Goal: Task Accomplishment & Management: Use online tool/utility

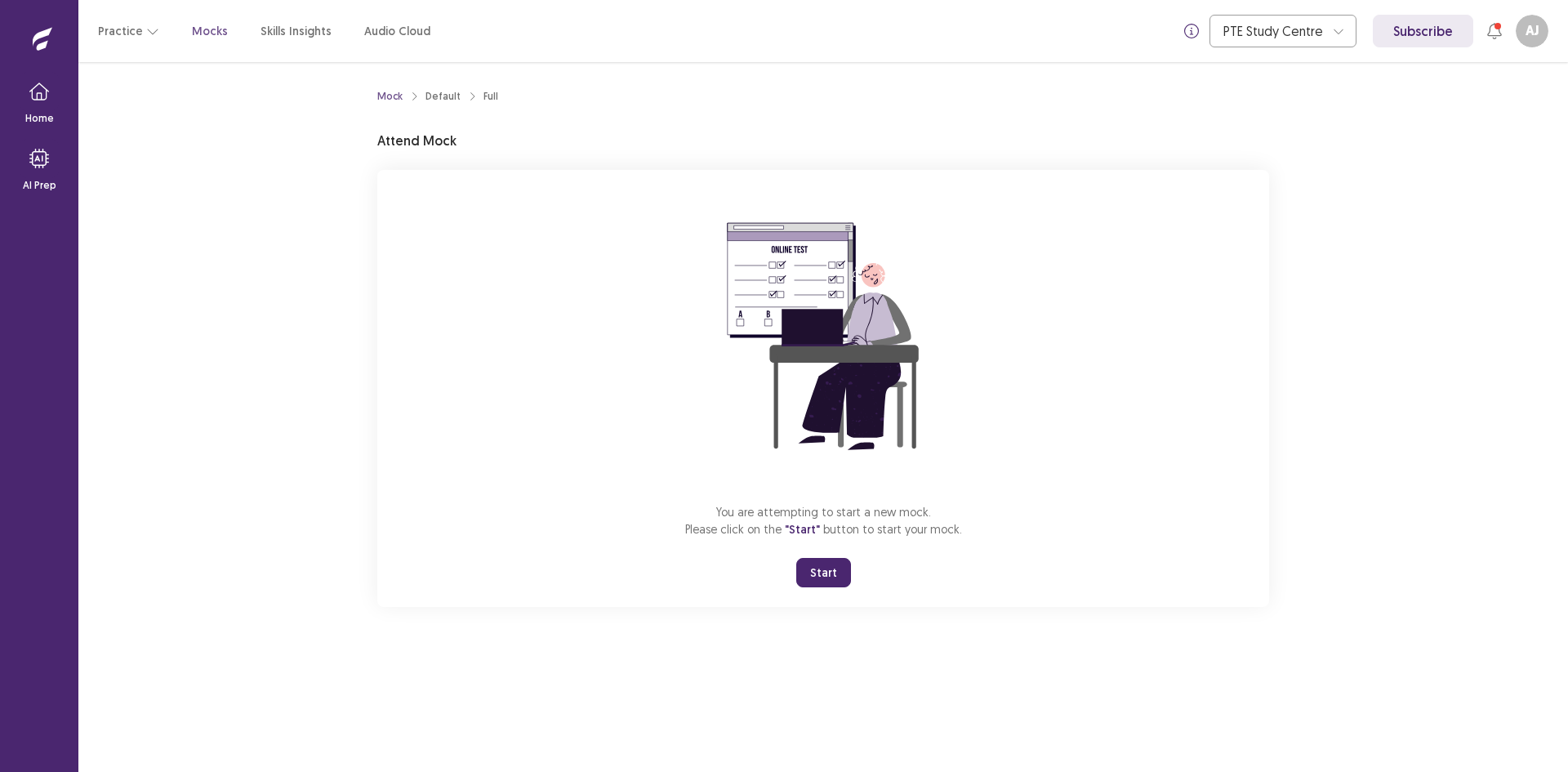
click at [837, 572] on button "Start" at bounding box center [824, 573] width 55 height 30
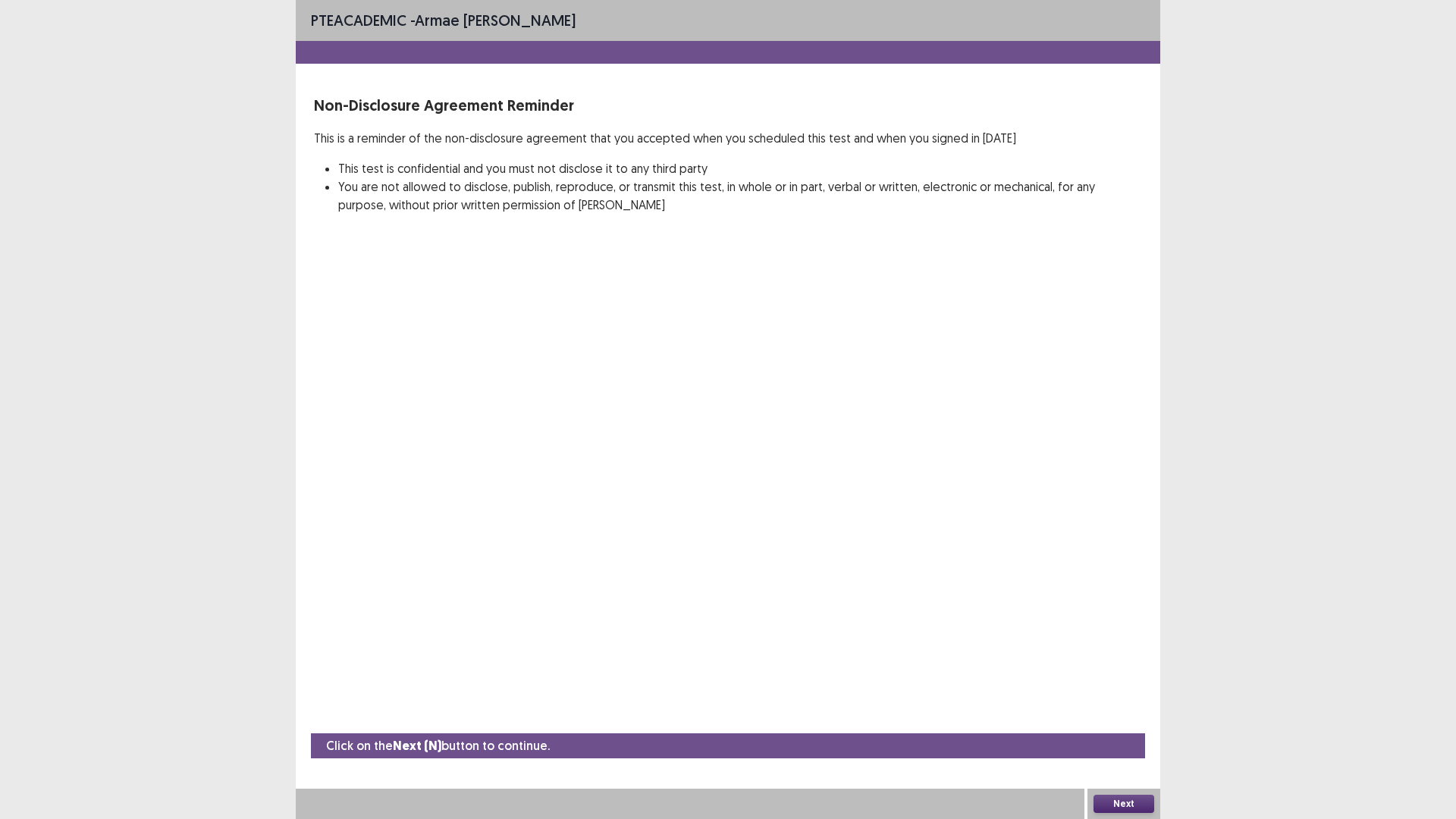
click at [1125, 716] on button "Next" at bounding box center [1124, 804] width 61 height 18
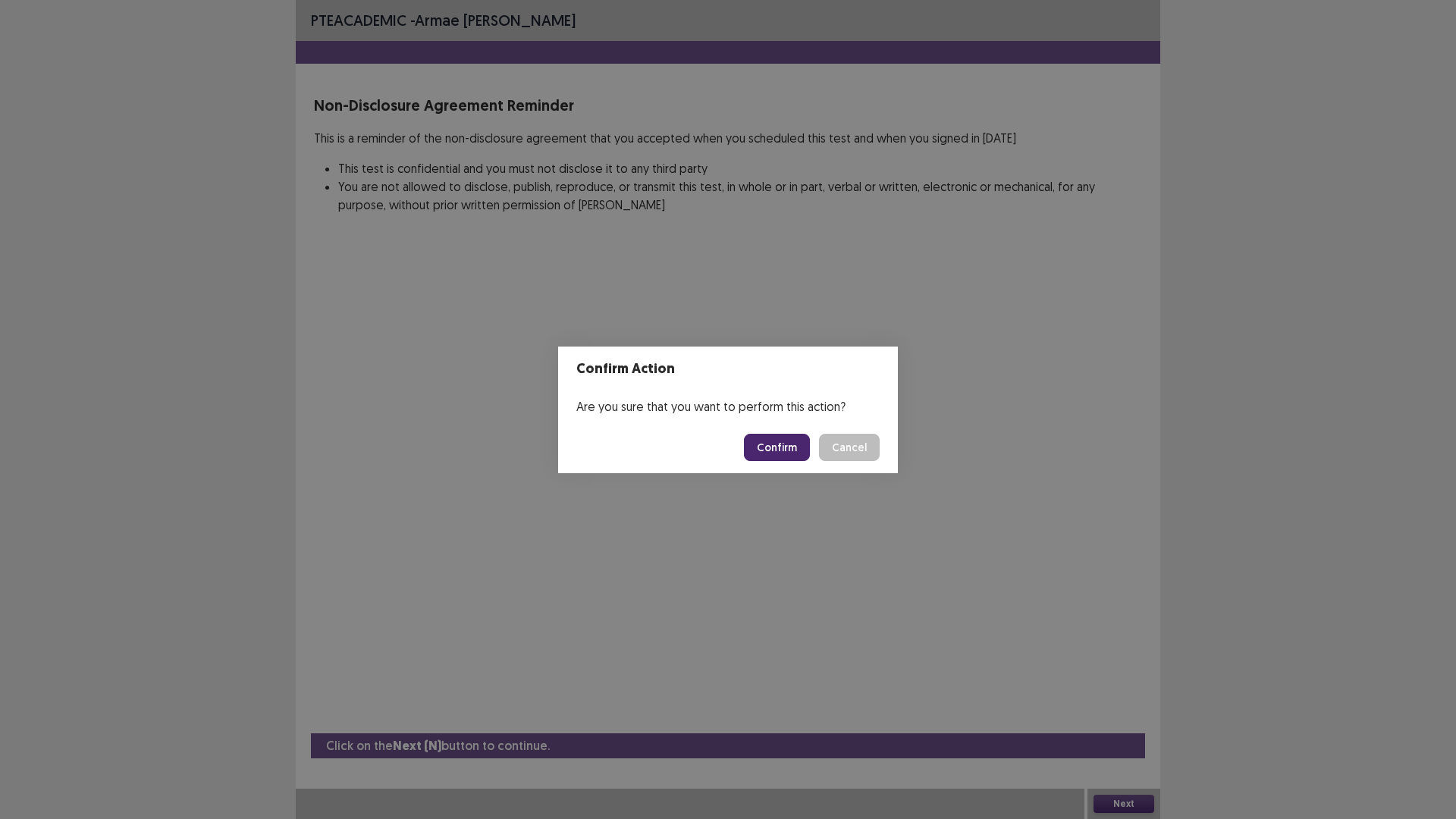
click at [791, 447] on button "Confirm" at bounding box center [777, 448] width 66 height 28
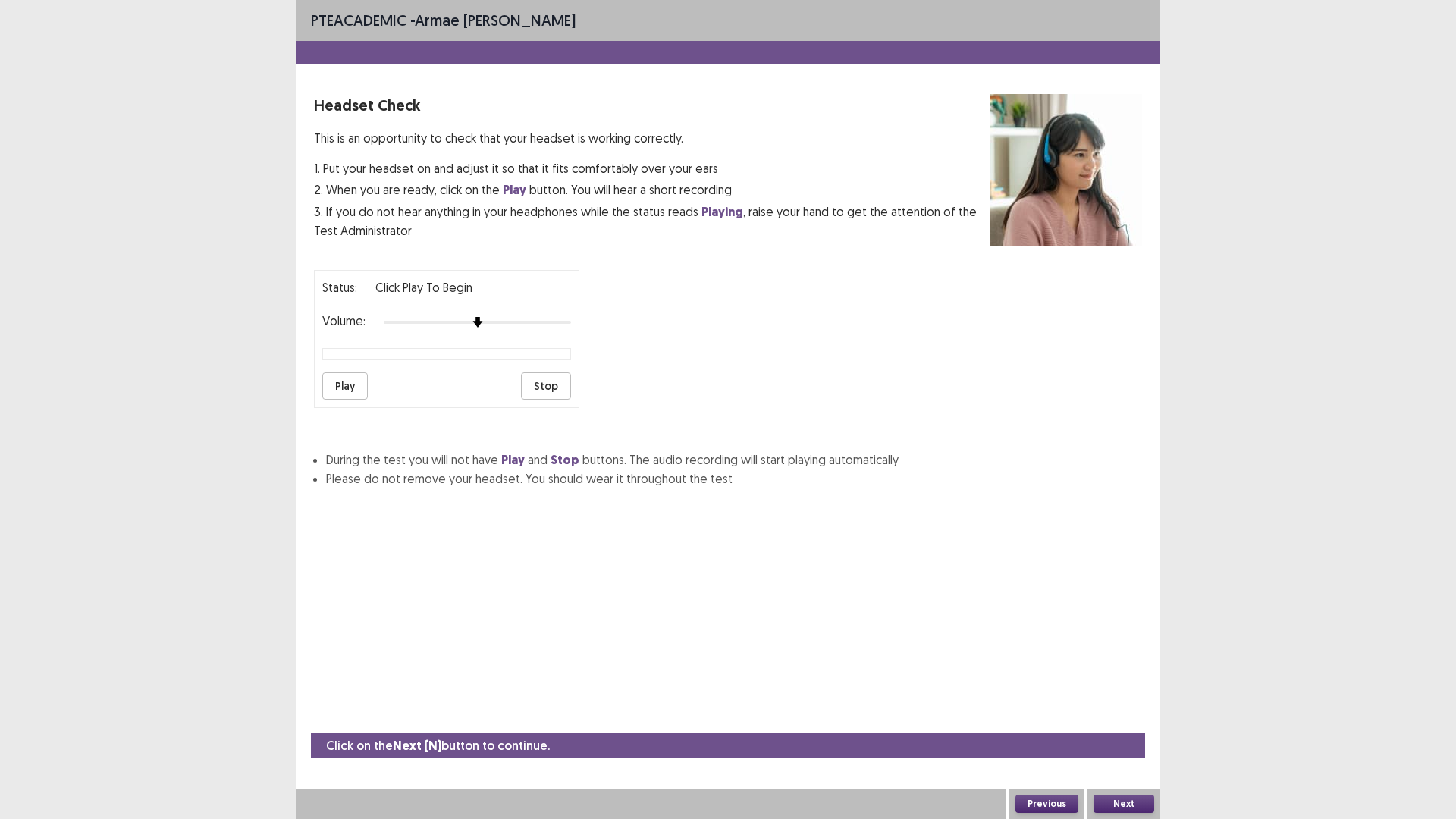
click at [1135, 716] on button "Next" at bounding box center [1124, 804] width 61 height 18
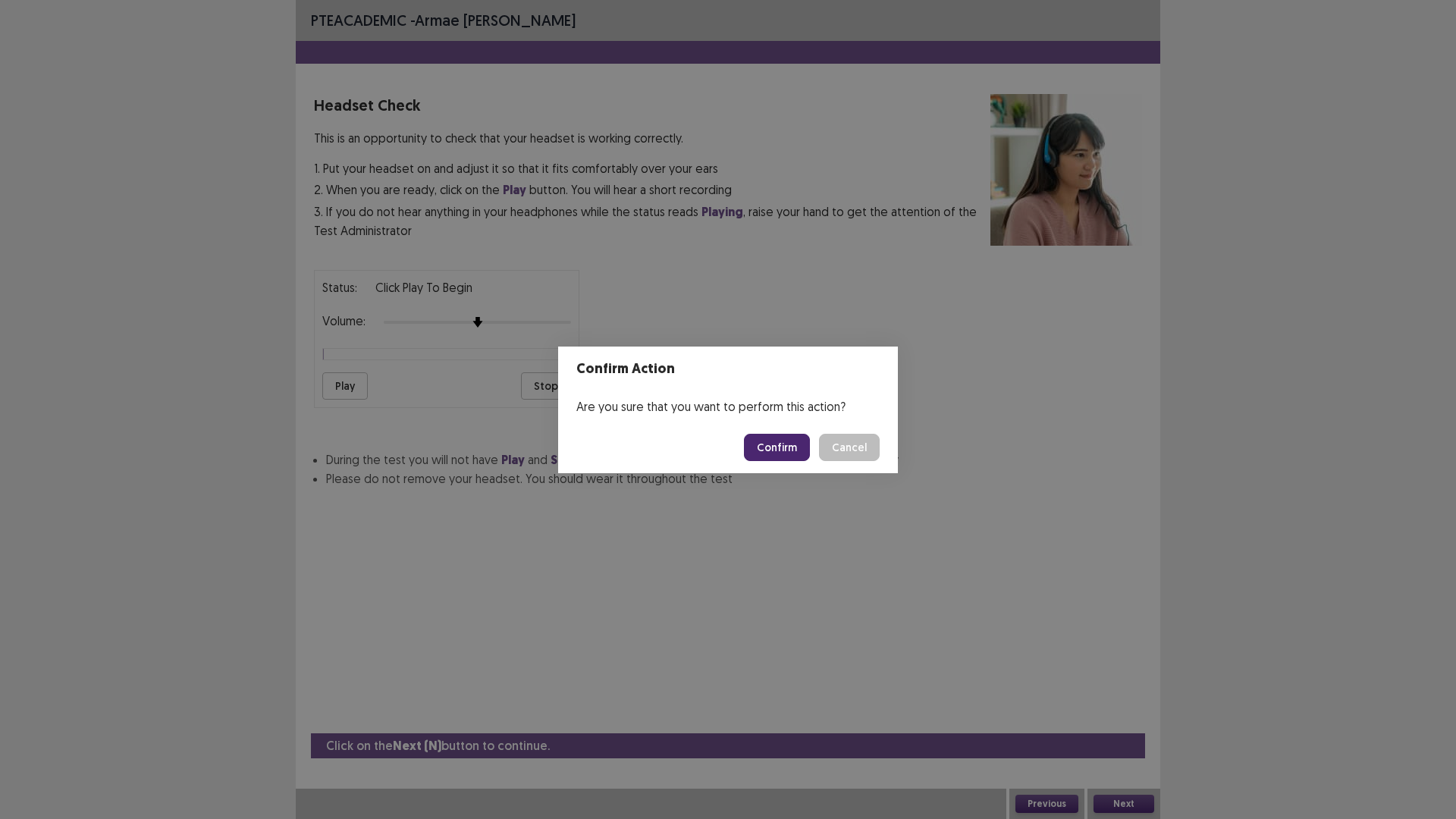
click at [778, 449] on button "Confirm" at bounding box center [777, 448] width 66 height 28
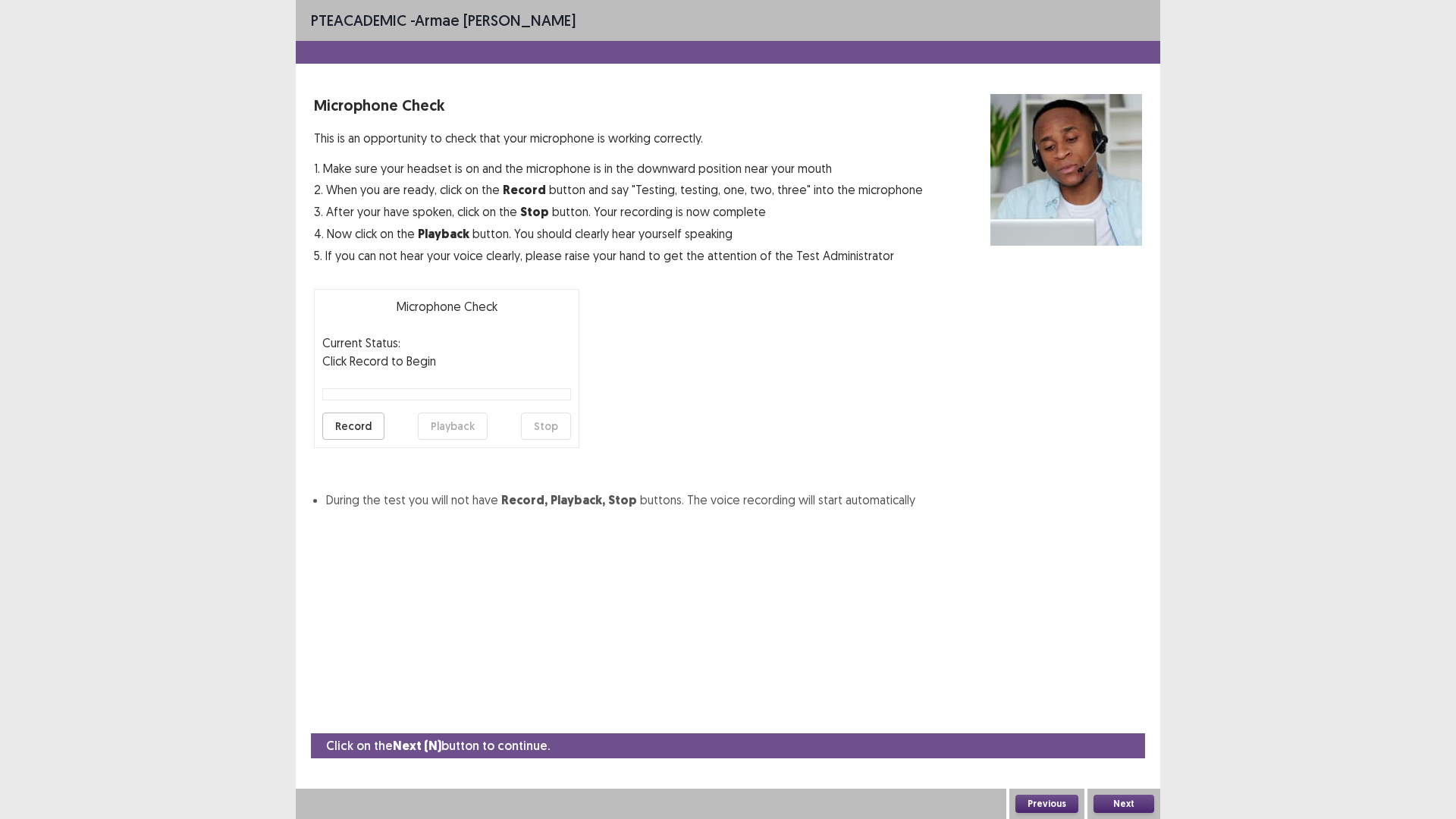
click at [1133, 716] on button "Next" at bounding box center [1124, 804] width 61 height 18
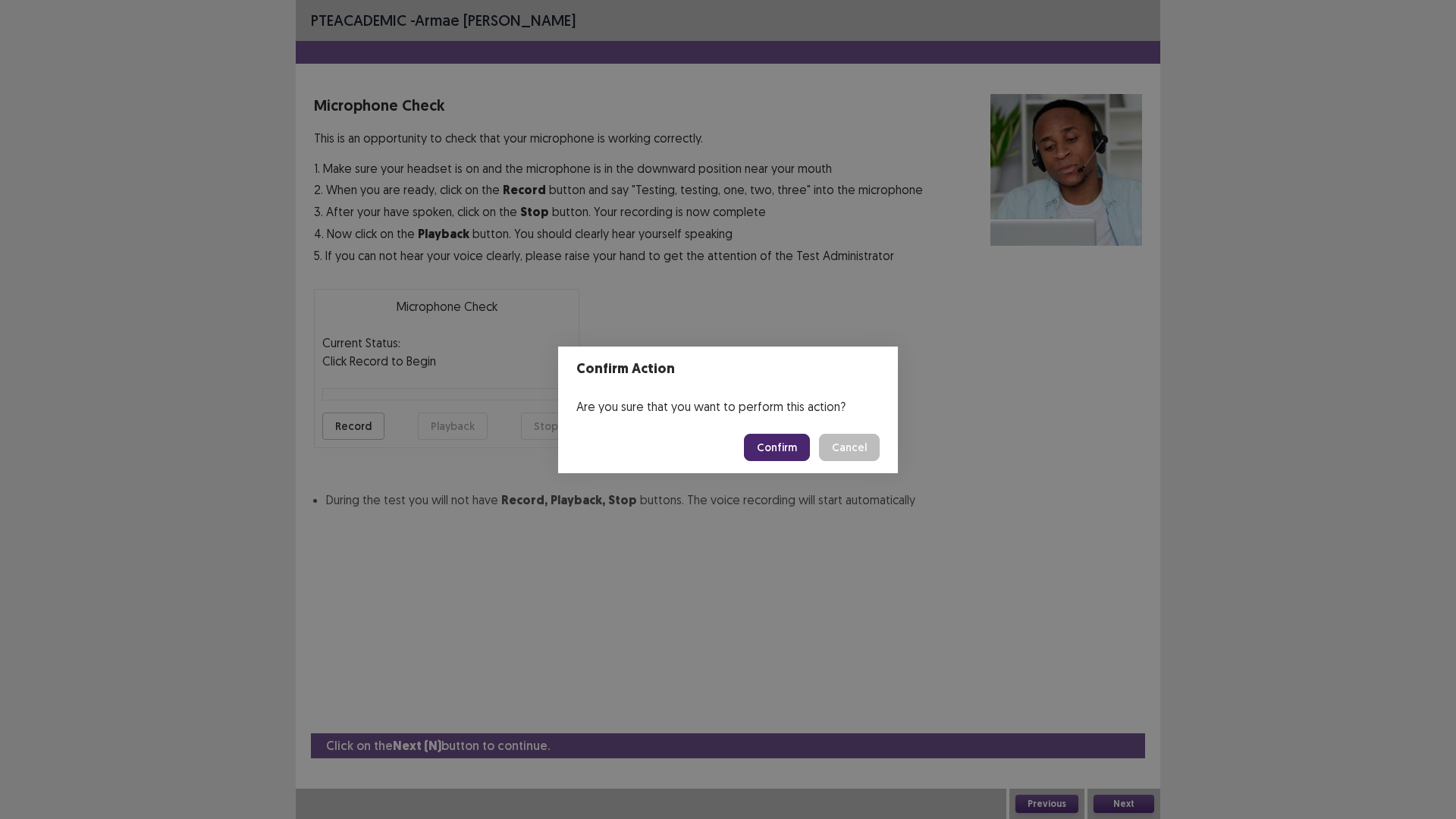
click at [781, 458] on button "Confirm" at bounding box center [777, 448] width 66 height 28
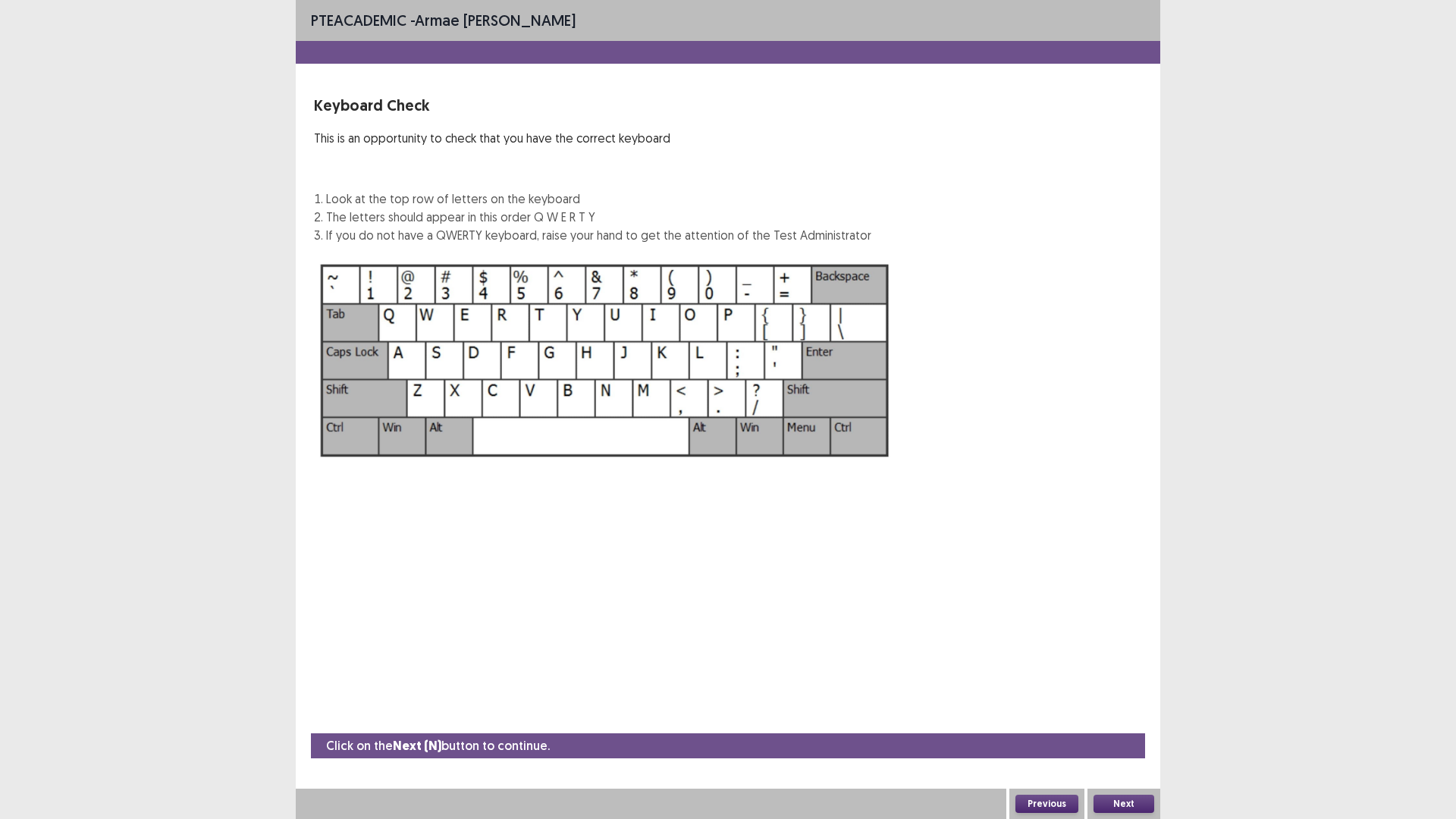
click at [1124, 716] on button "Next" at bounding box center [1124, 804] width 61 height 18
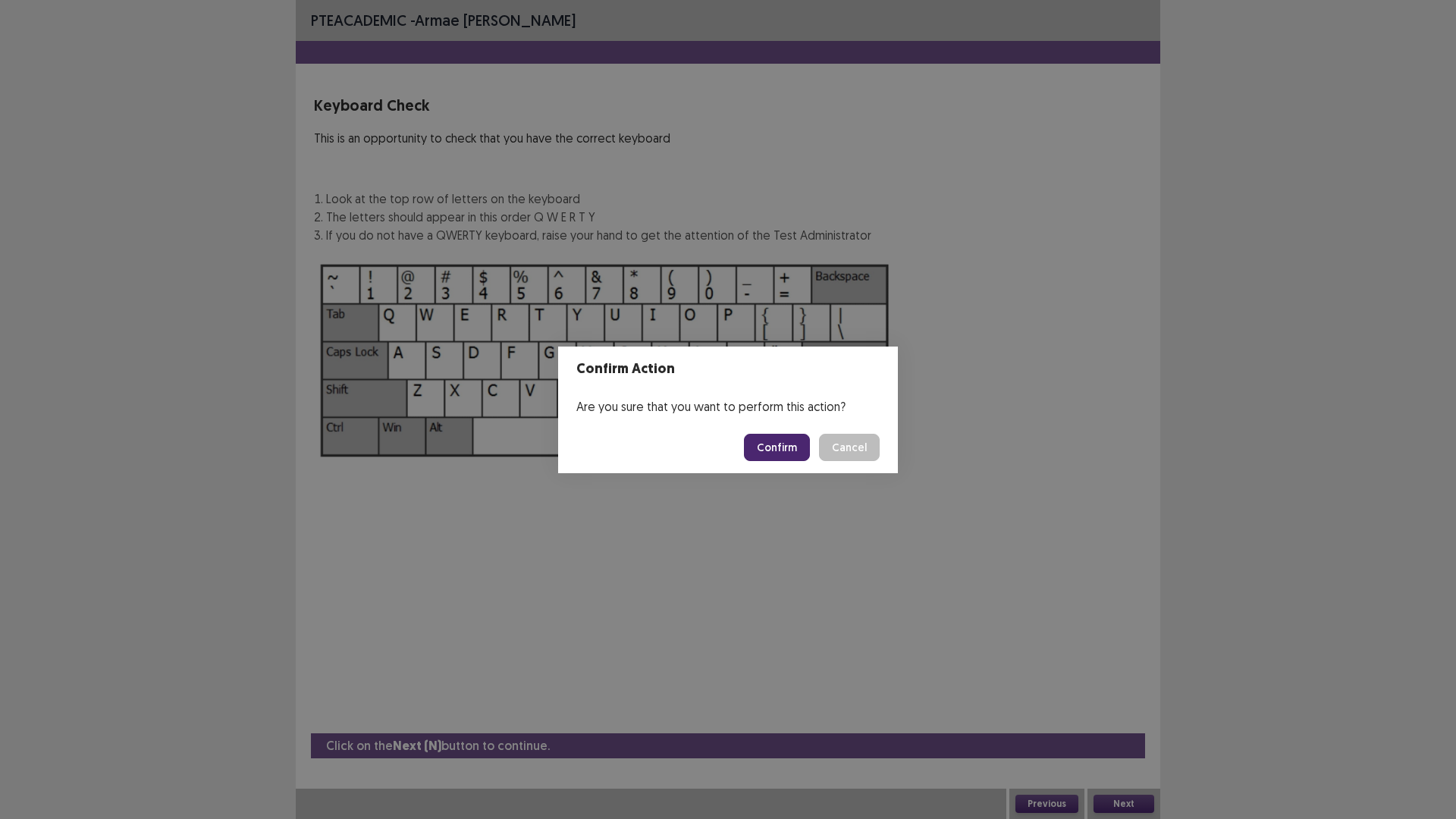
click at [783, 434] on button "Confirm" at bounding box center [777, 448] width 66 height 28
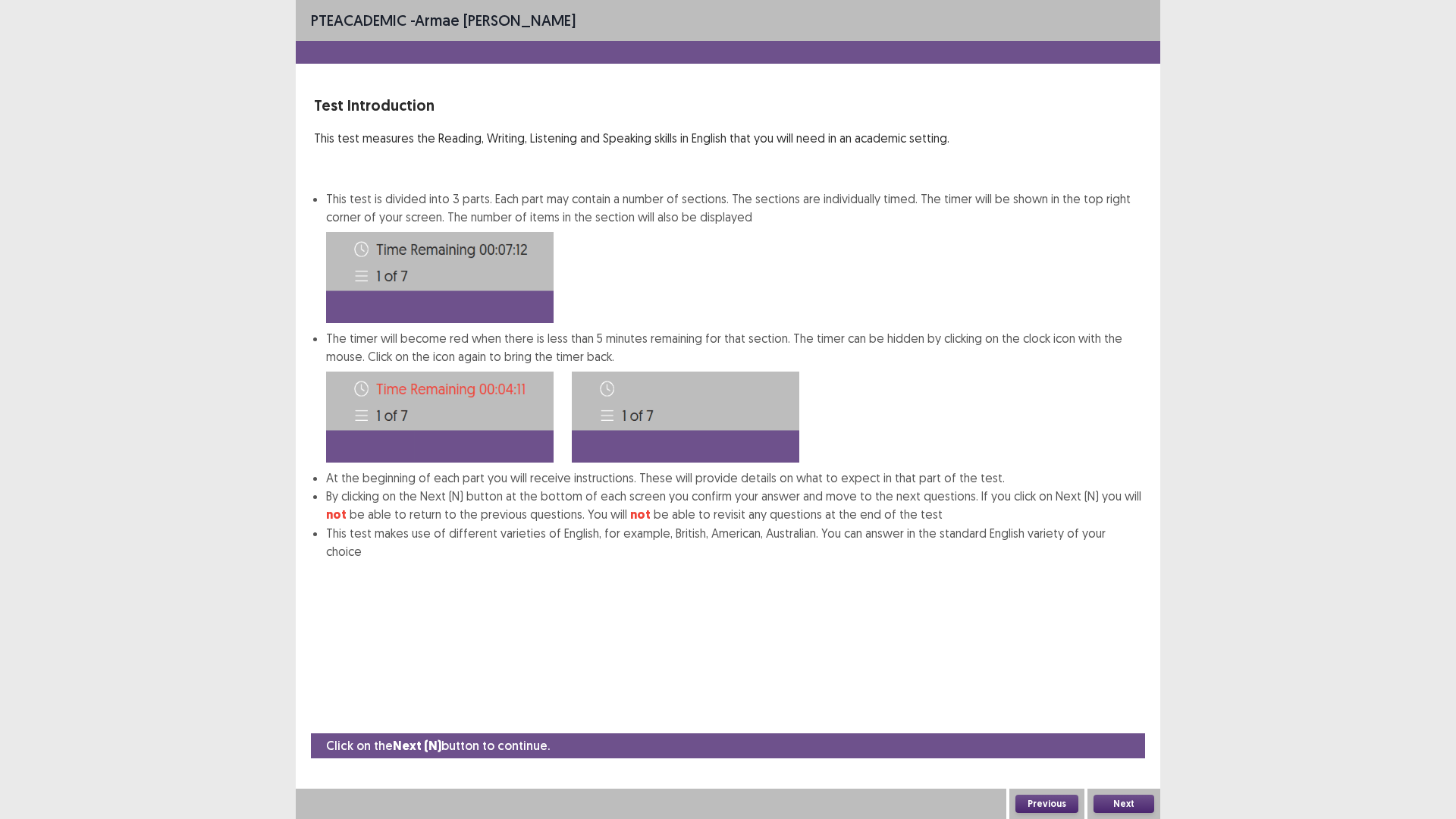
click at [1106, 716] on button "Next" at bounding box center [1124, 804] width 61 height 18
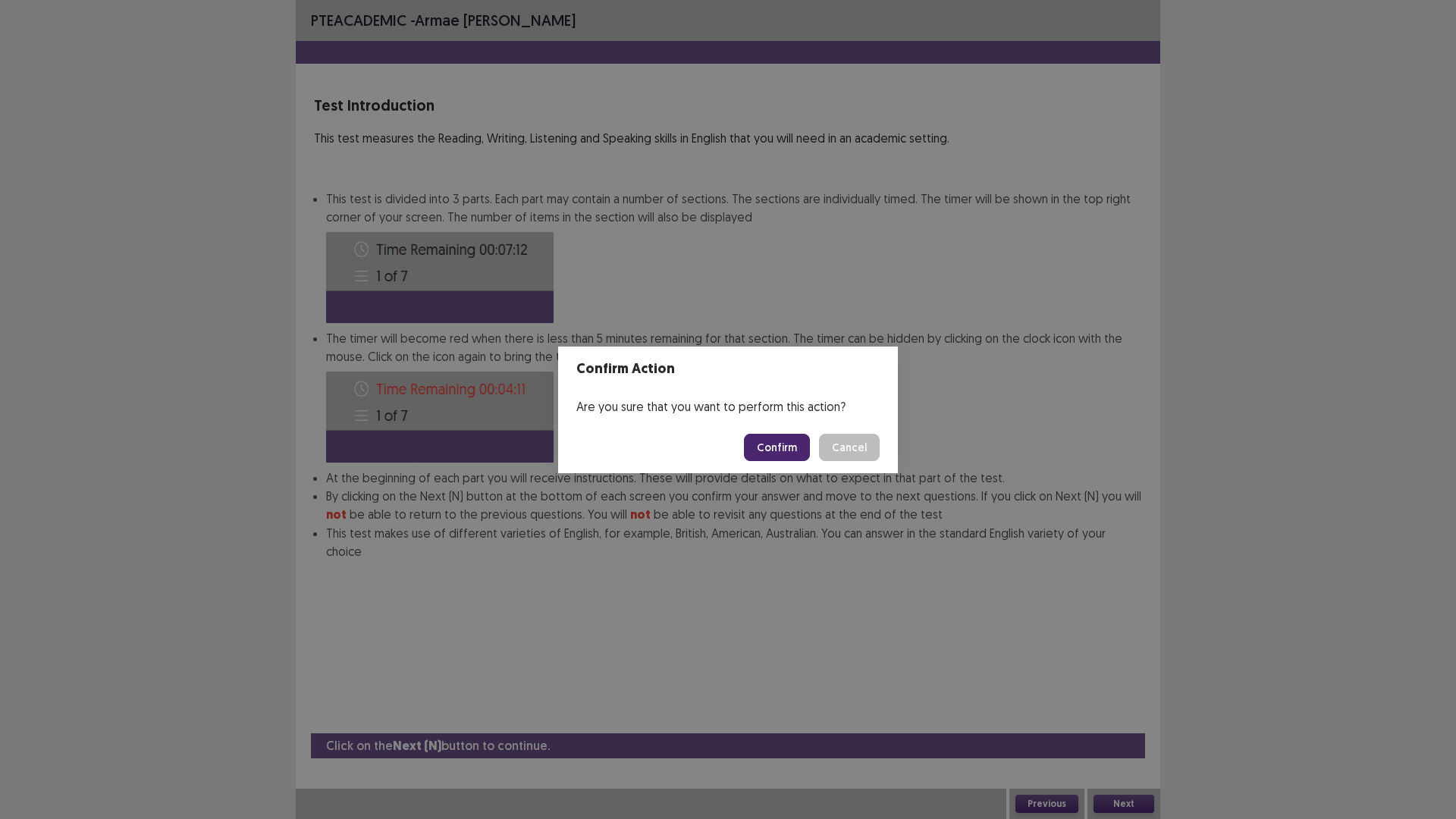
click at [778, 453] on button "Confirm" at bounding box center [777, 448] width 66 height 28
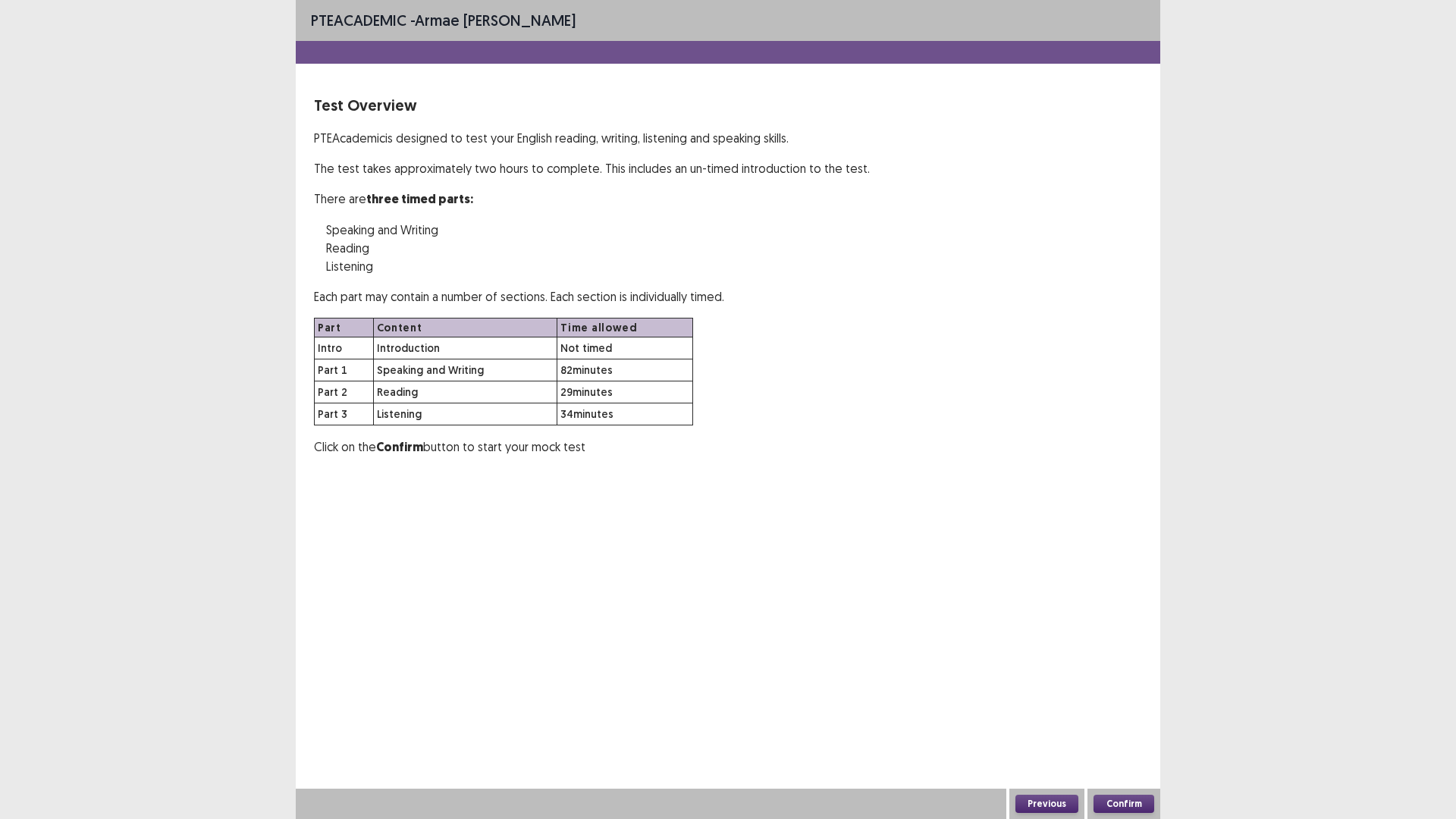
click at [1116, 716] on button "Confirm" at bounding box center [1124, 804] width 61 height 18
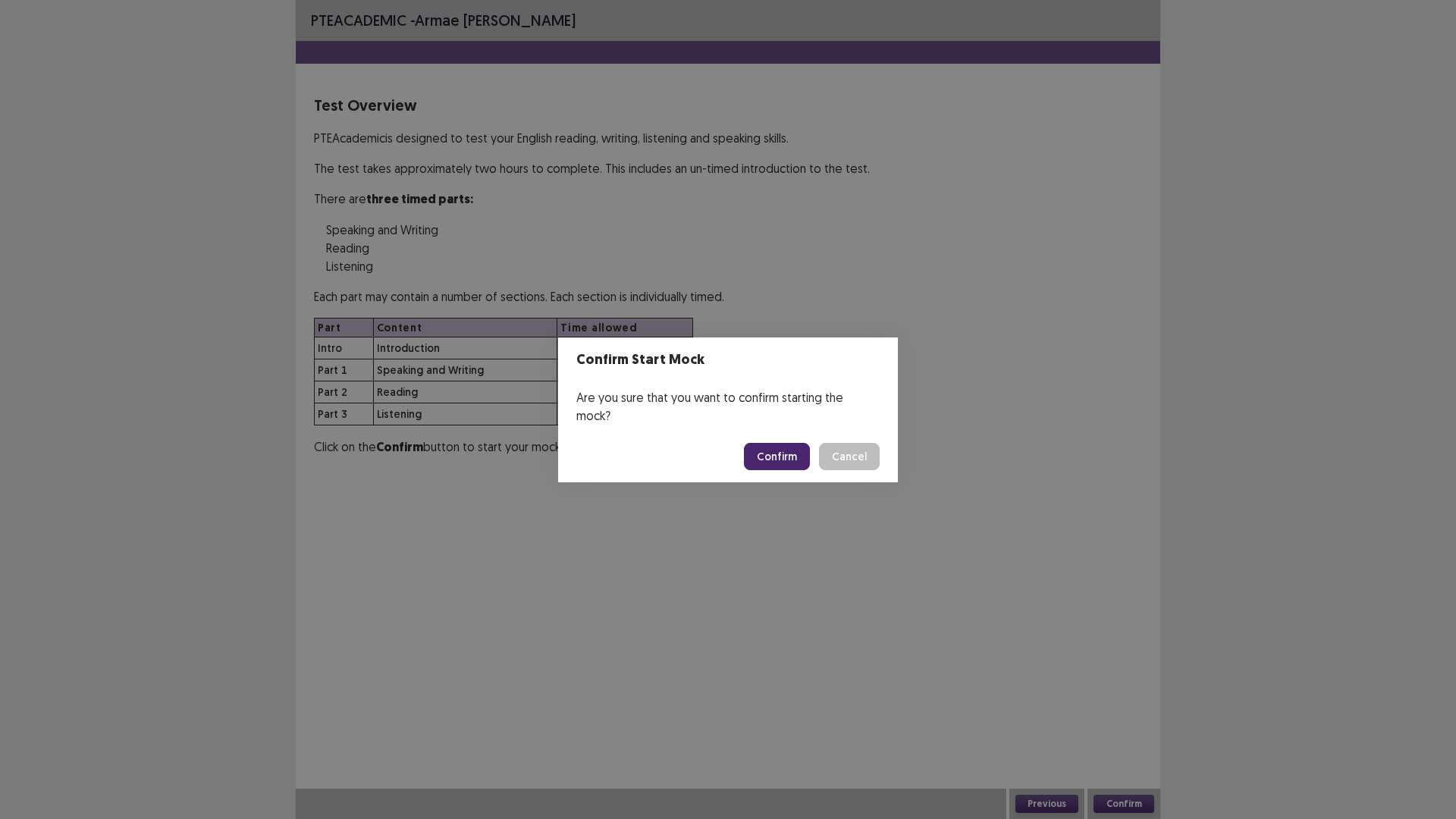
click at [788, 443] on button "Confirm" at bounding box center [777, 457] width 66 height 28
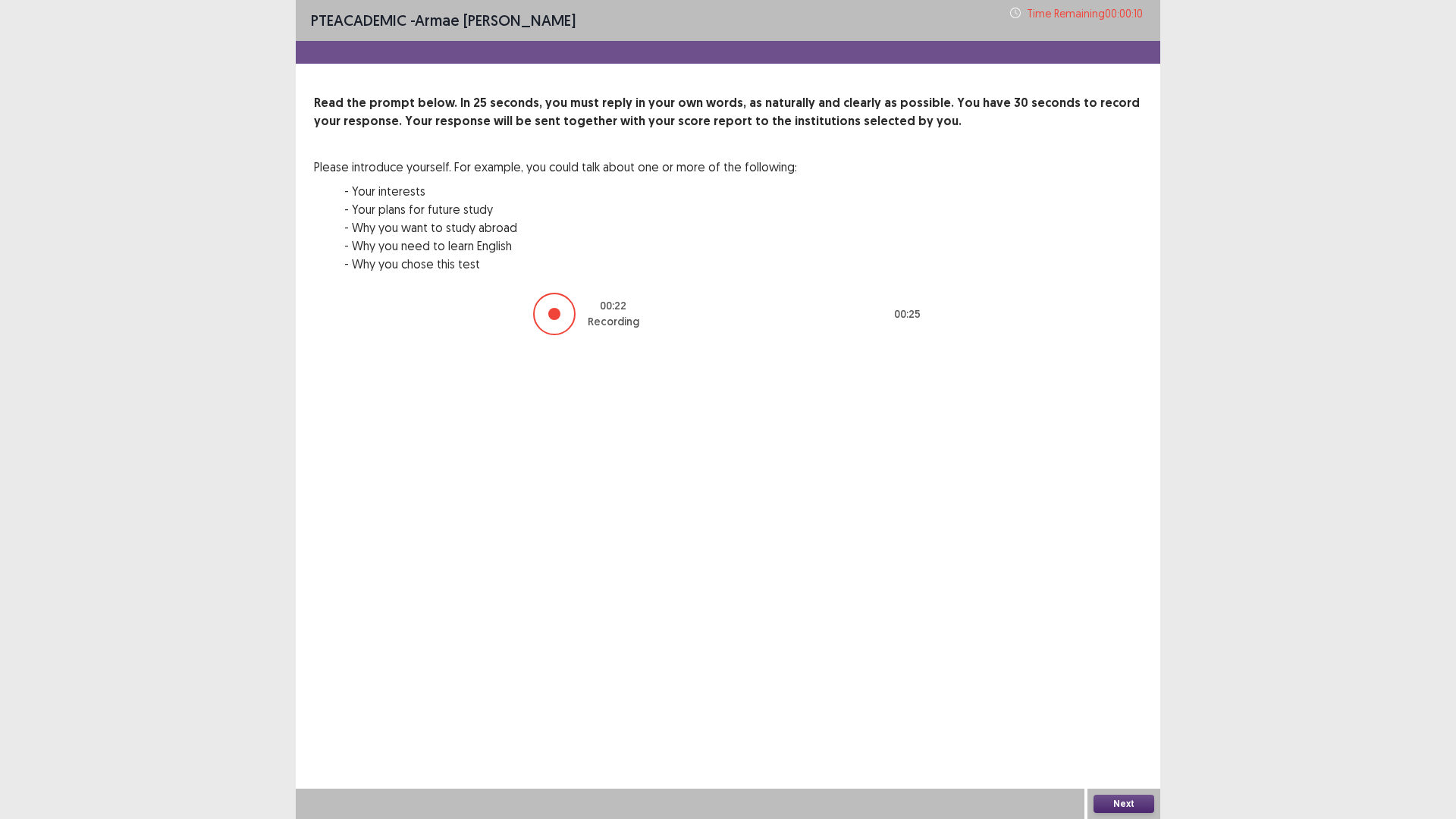
click at [1135, 716] on button "Next" at bounding box center [1124, 804] width 61 height 18
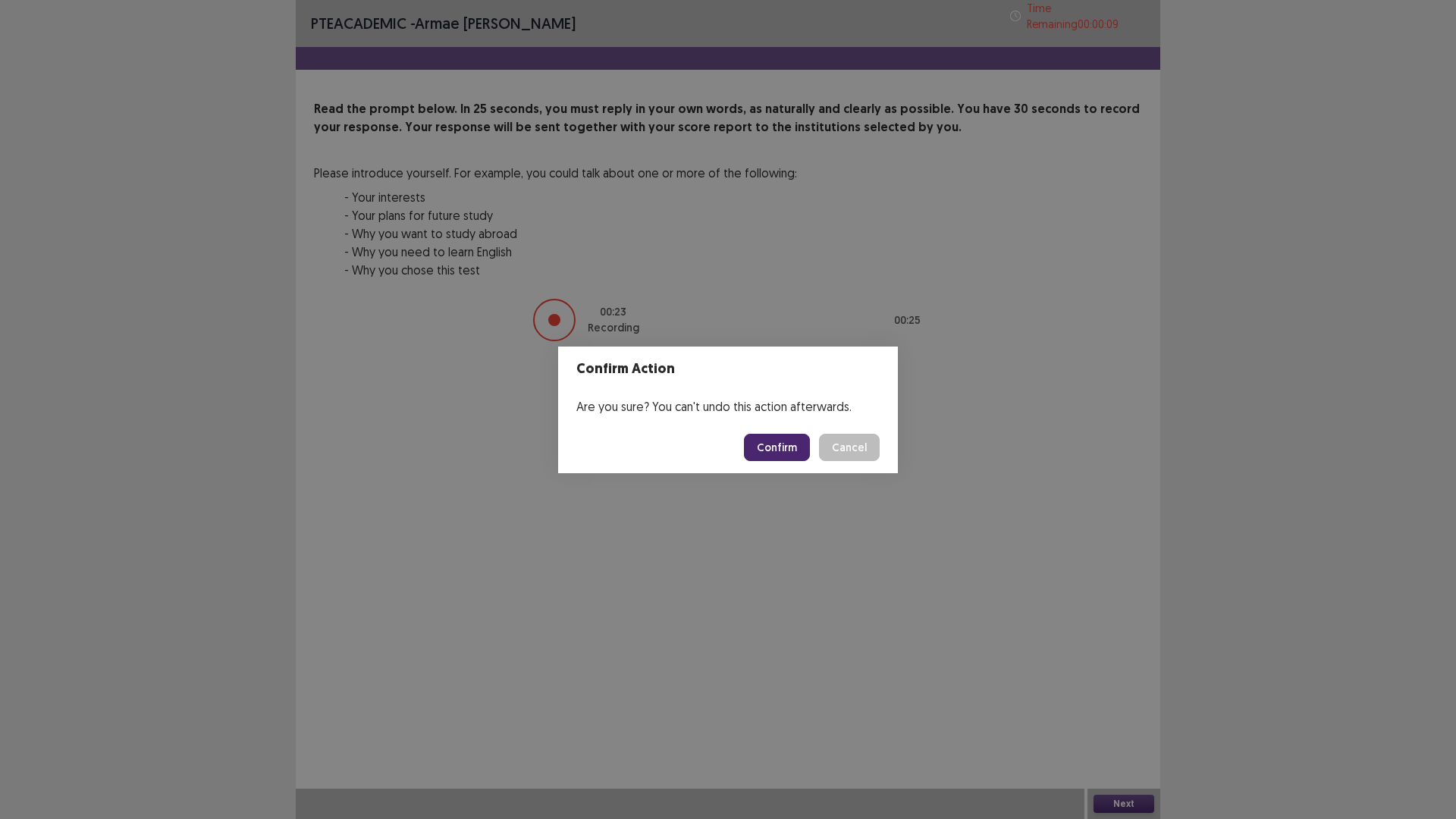
click at [791, 447] on button "Confirm" at bounding box center [777, 448] width 66 height 28
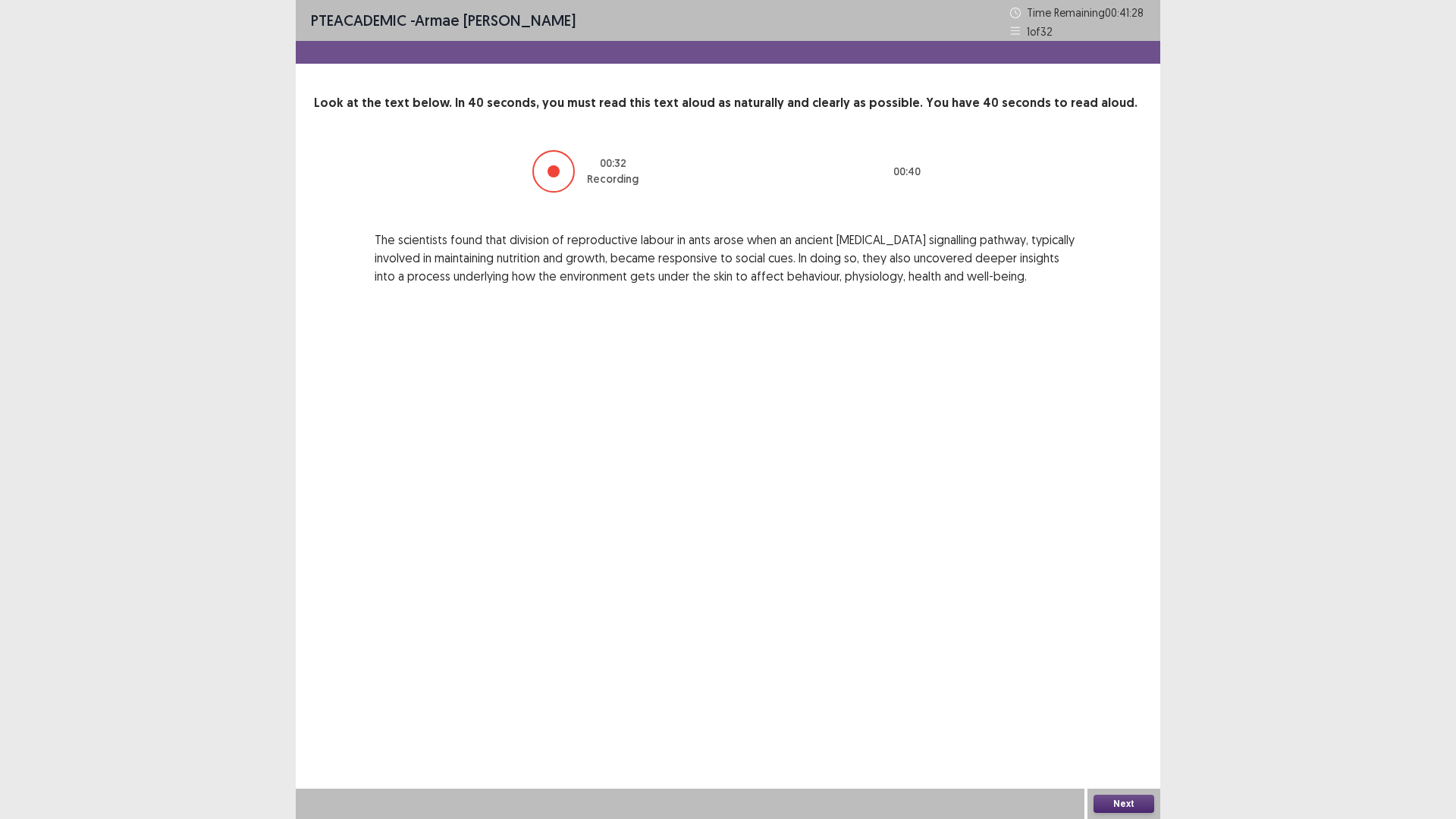
click at [1122, 716] on button "Next" at bounding box center [1124, 804] width 61 height 18
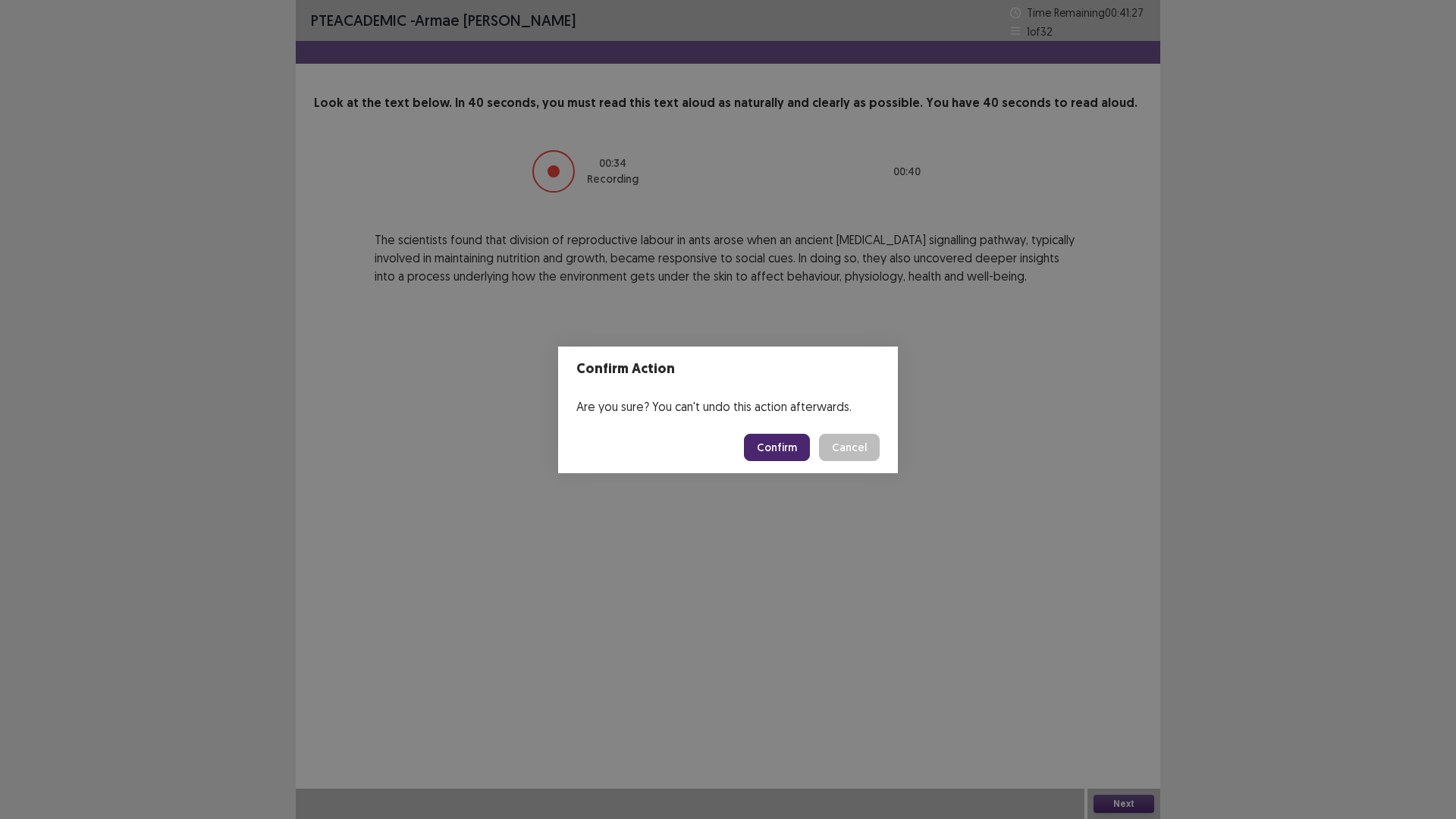
click at [777, 443] on button "Confirm" at bounding box center [777, 448] width 66 height 28
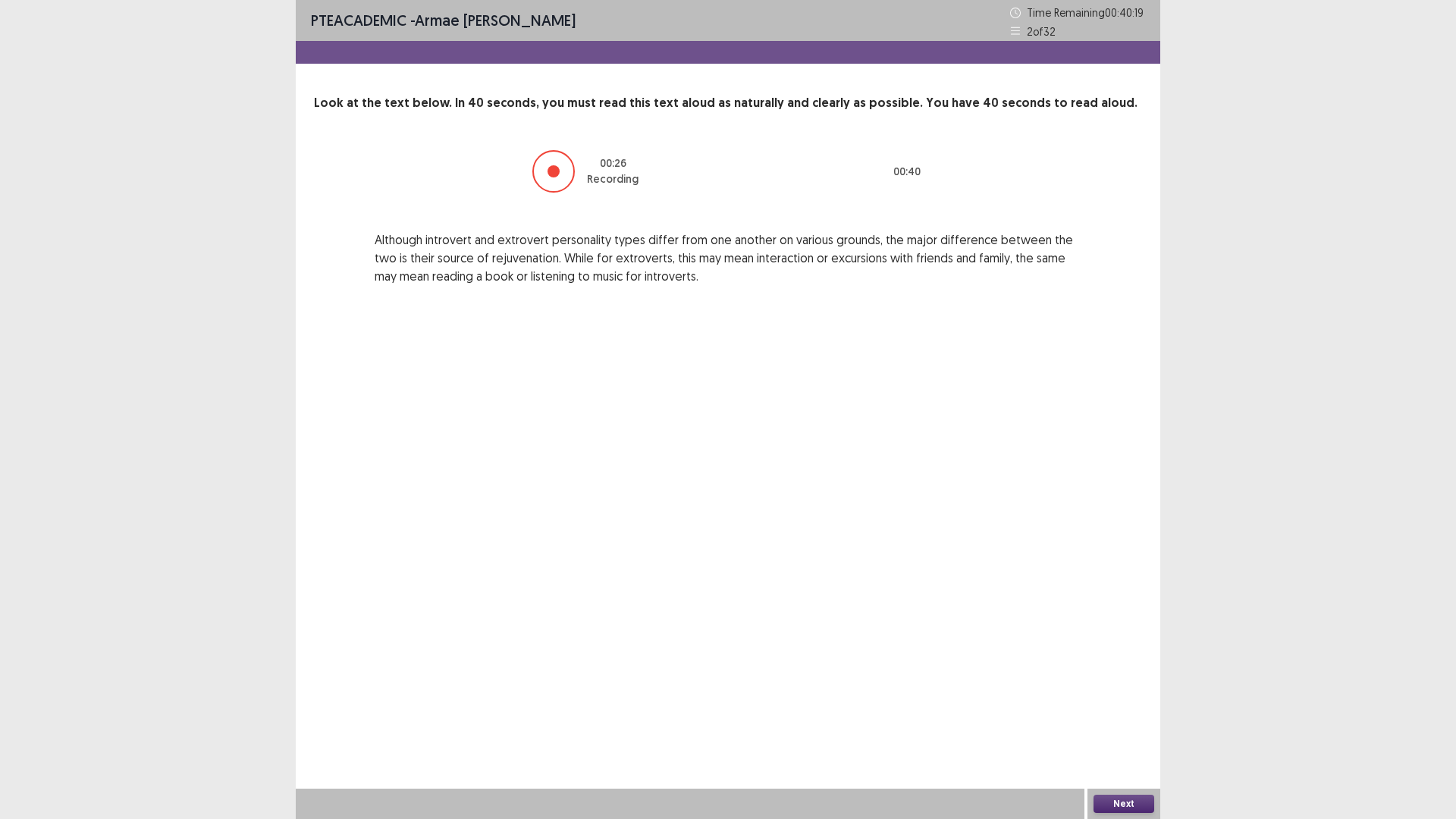
click at [1130, 716] on button "Next" at bounding box center [1124, 804] width 61 height 18
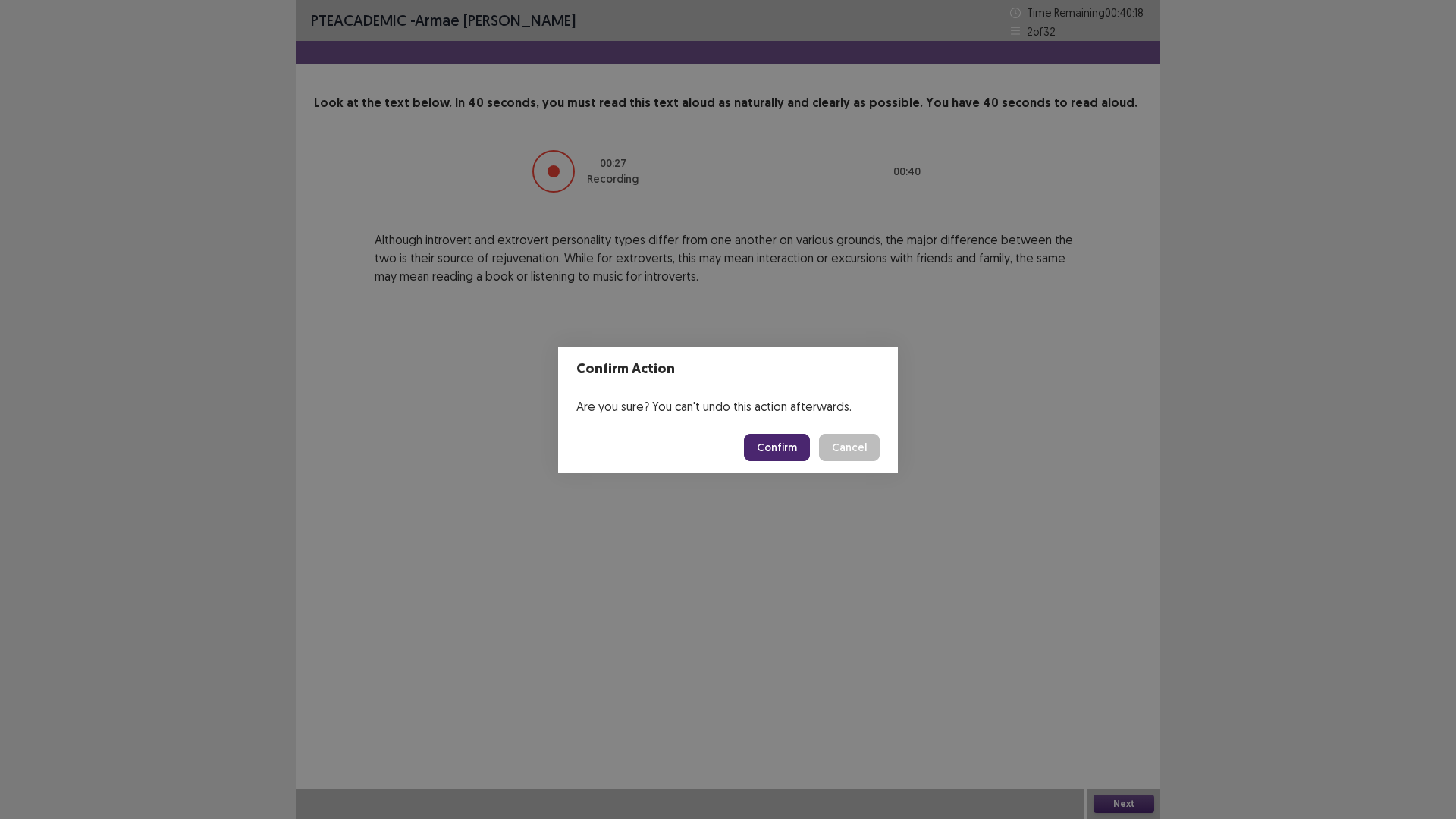
click at [784, 439] on button "Confirm" at bounding box center [777, 448] width 66 height 28
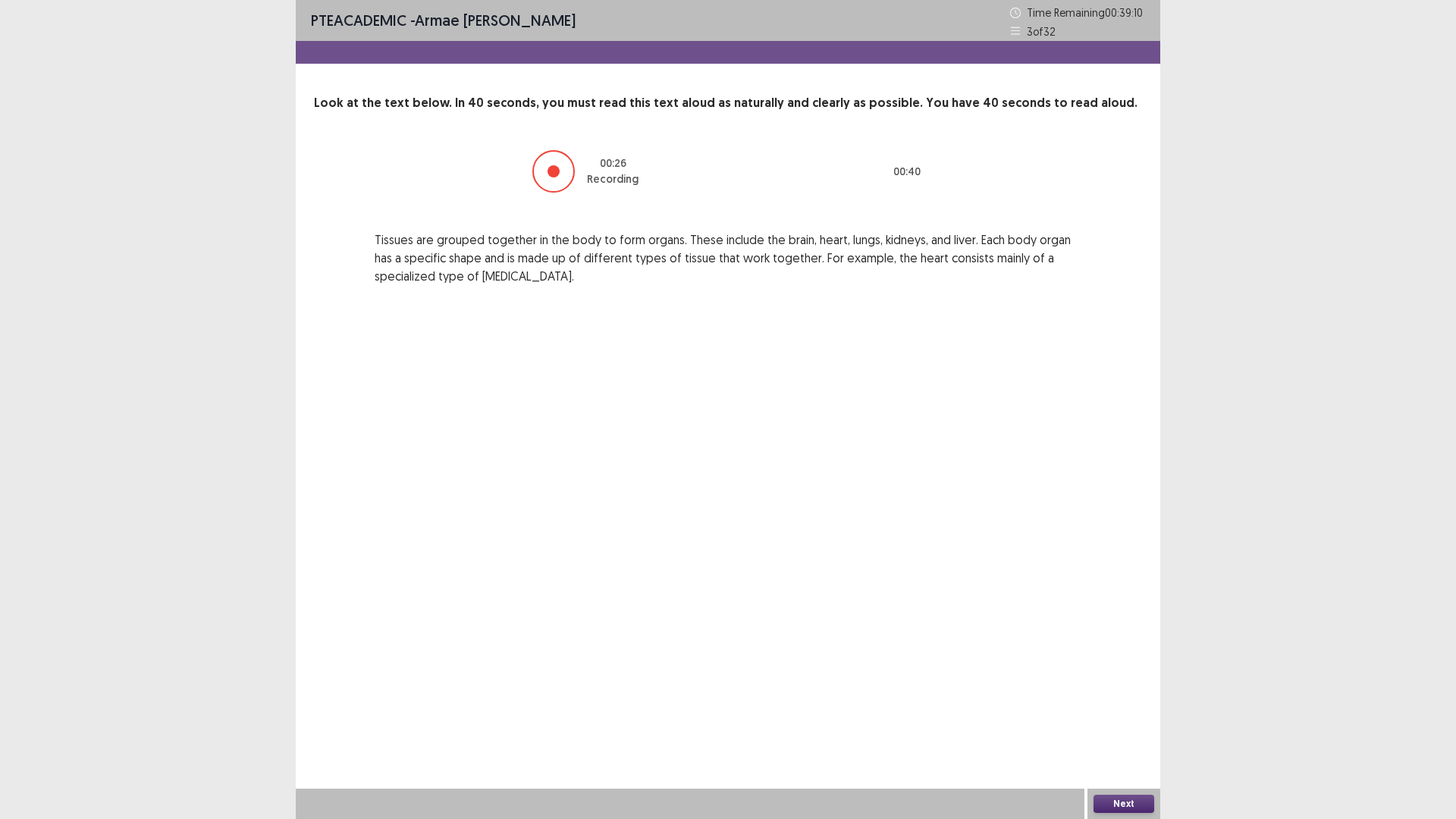
click at [1109, 716] on button "Next" at bounding box center [1124, 804] width 61 height 18
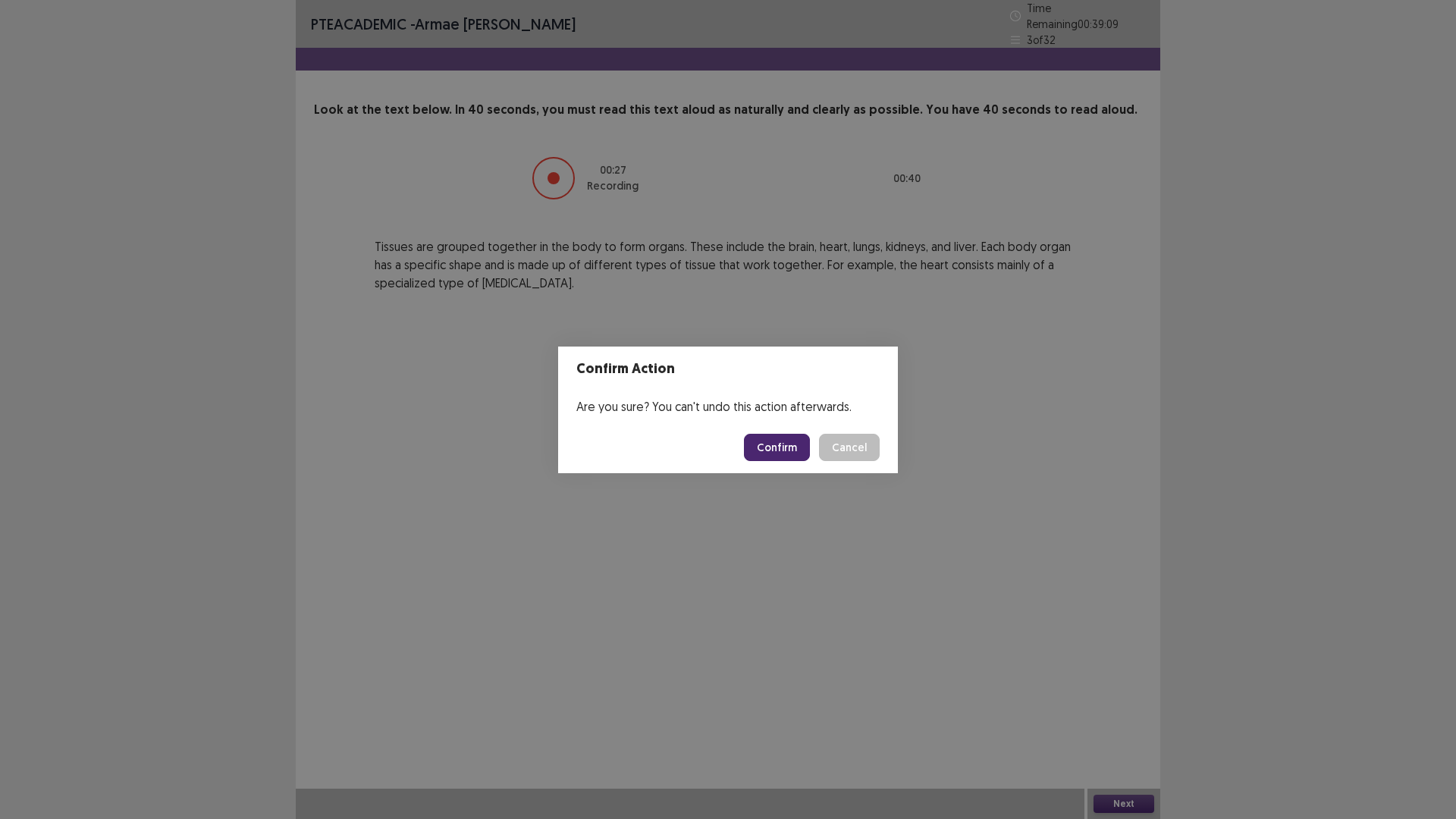
click at [794, 446] on button "Confirm" at bounding box center [777, 448] width 66 height 28
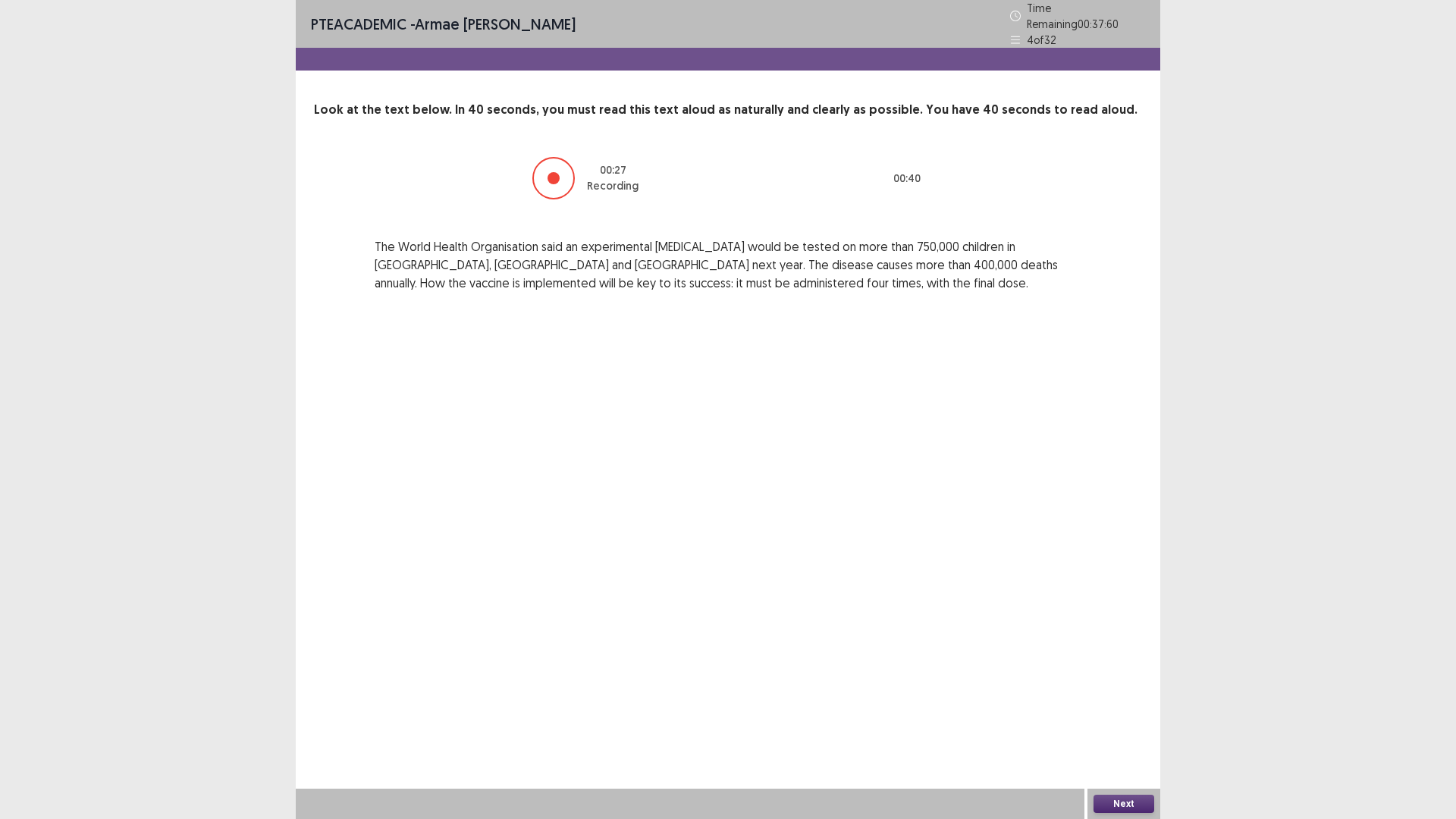
click at [1119, 716] on button "Next" at bounding box center [1124, 804] width 61 height 18
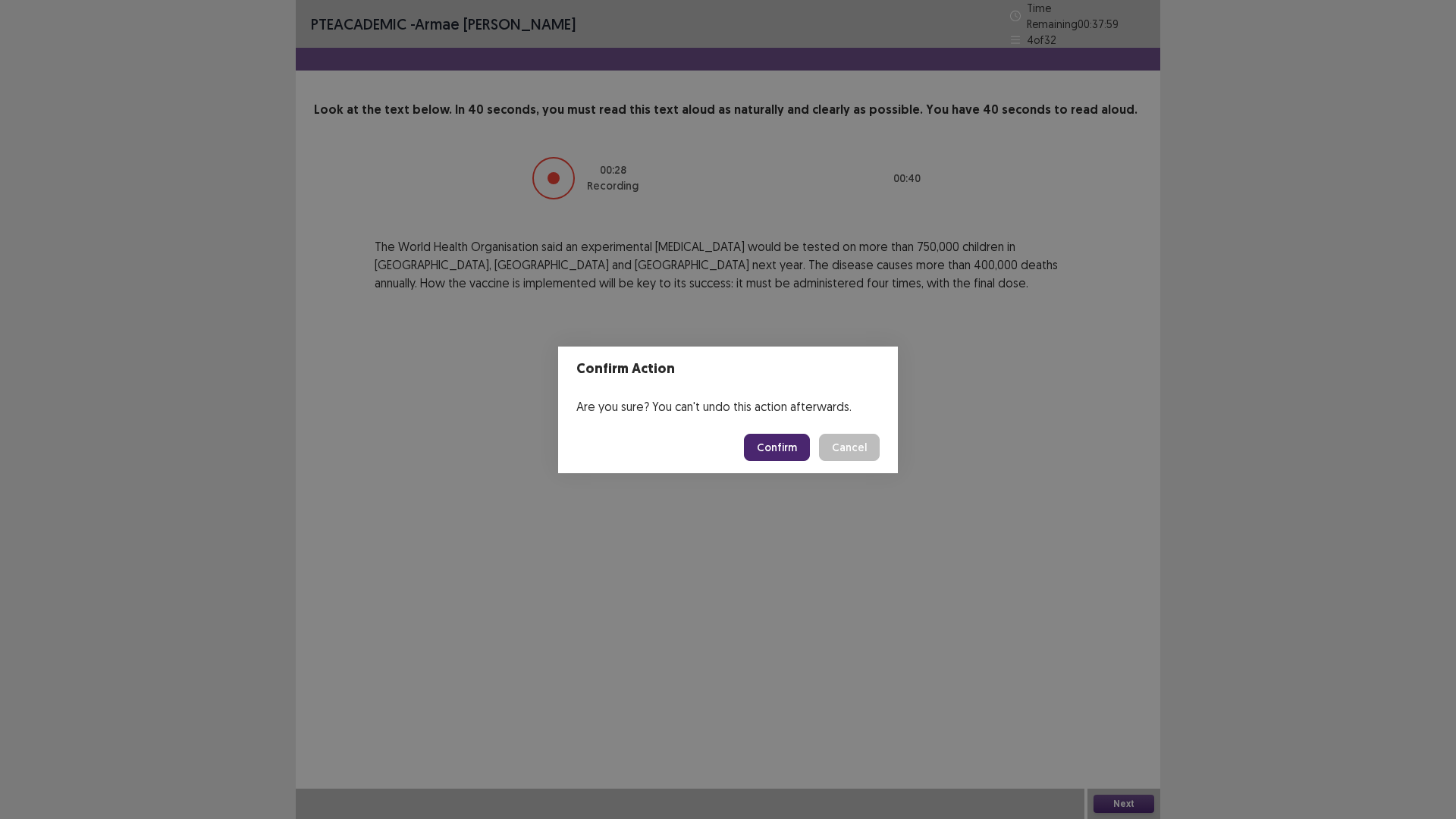
click at [779, 432] on footer "Confirm Cancel" at bounding box center [728, 447] width 340 height 51
click at [782, 448] on button "Confirm" at bounding box center [777, 448] width 66 height 28
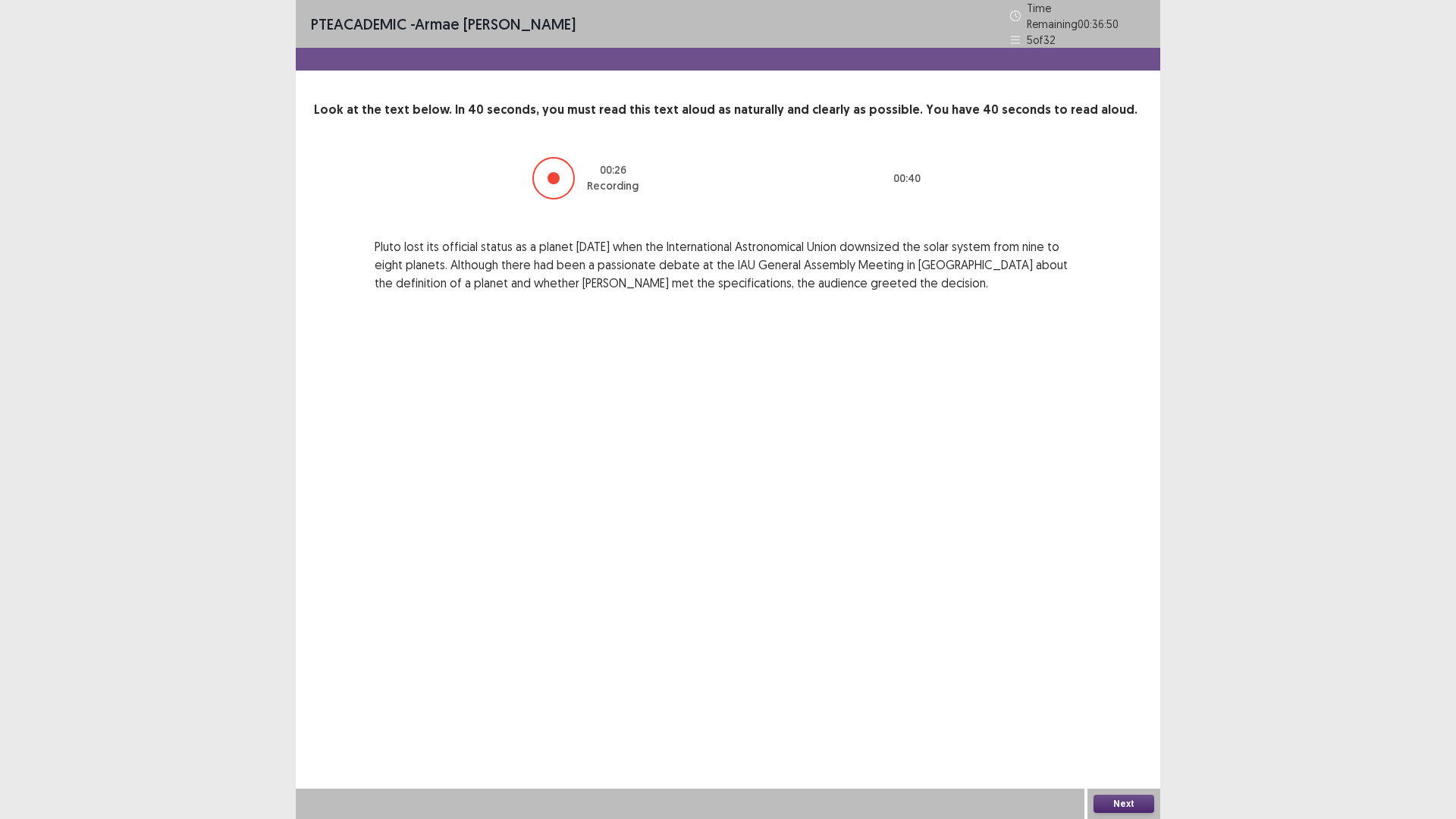
click at [1140, 716] on button "Next" at bounding box center [1124, 804] width 61 height 18
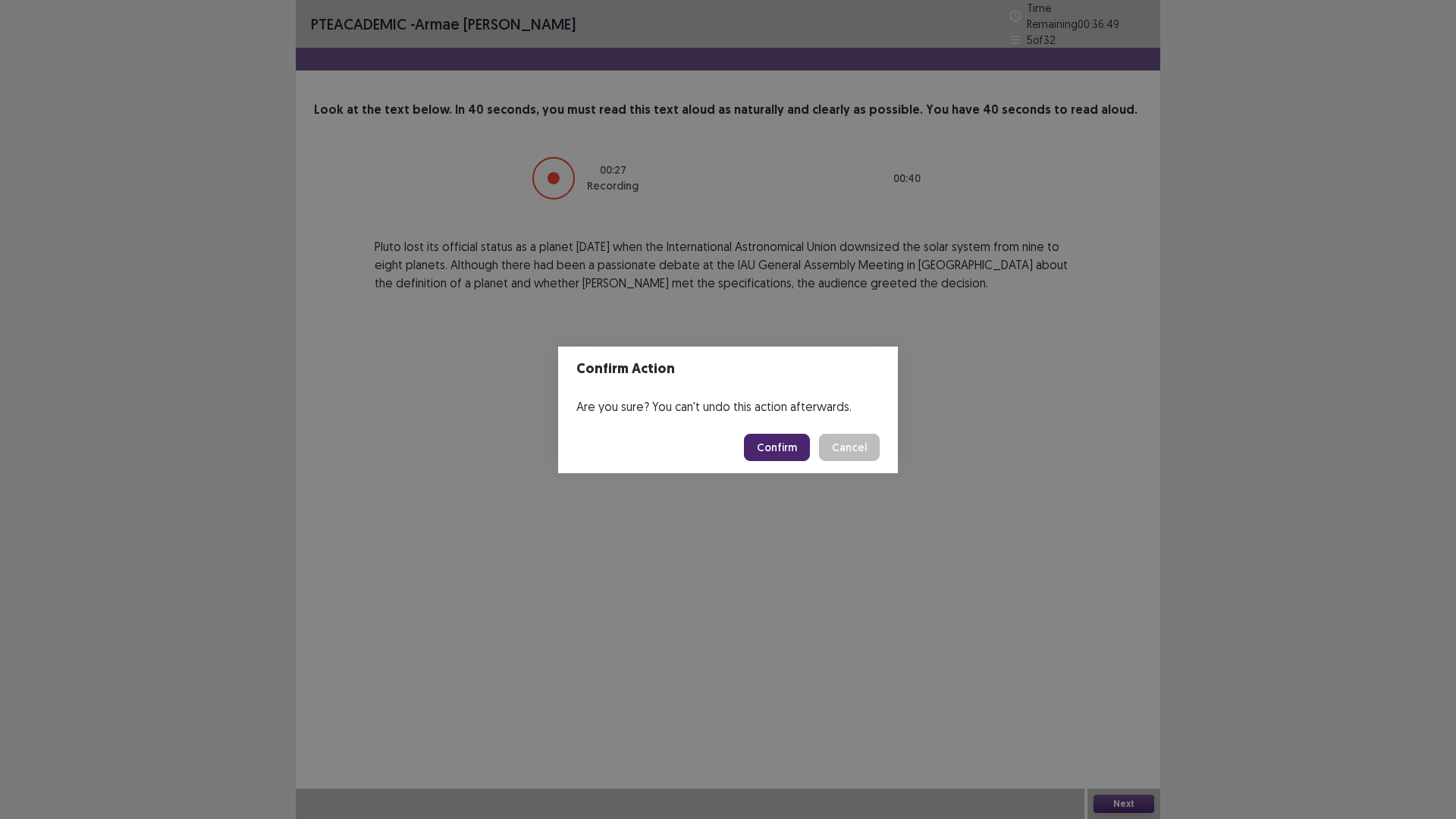
click at [782, 450] on button "Confirm" at bounding box center [777, 448] width 66 height 28
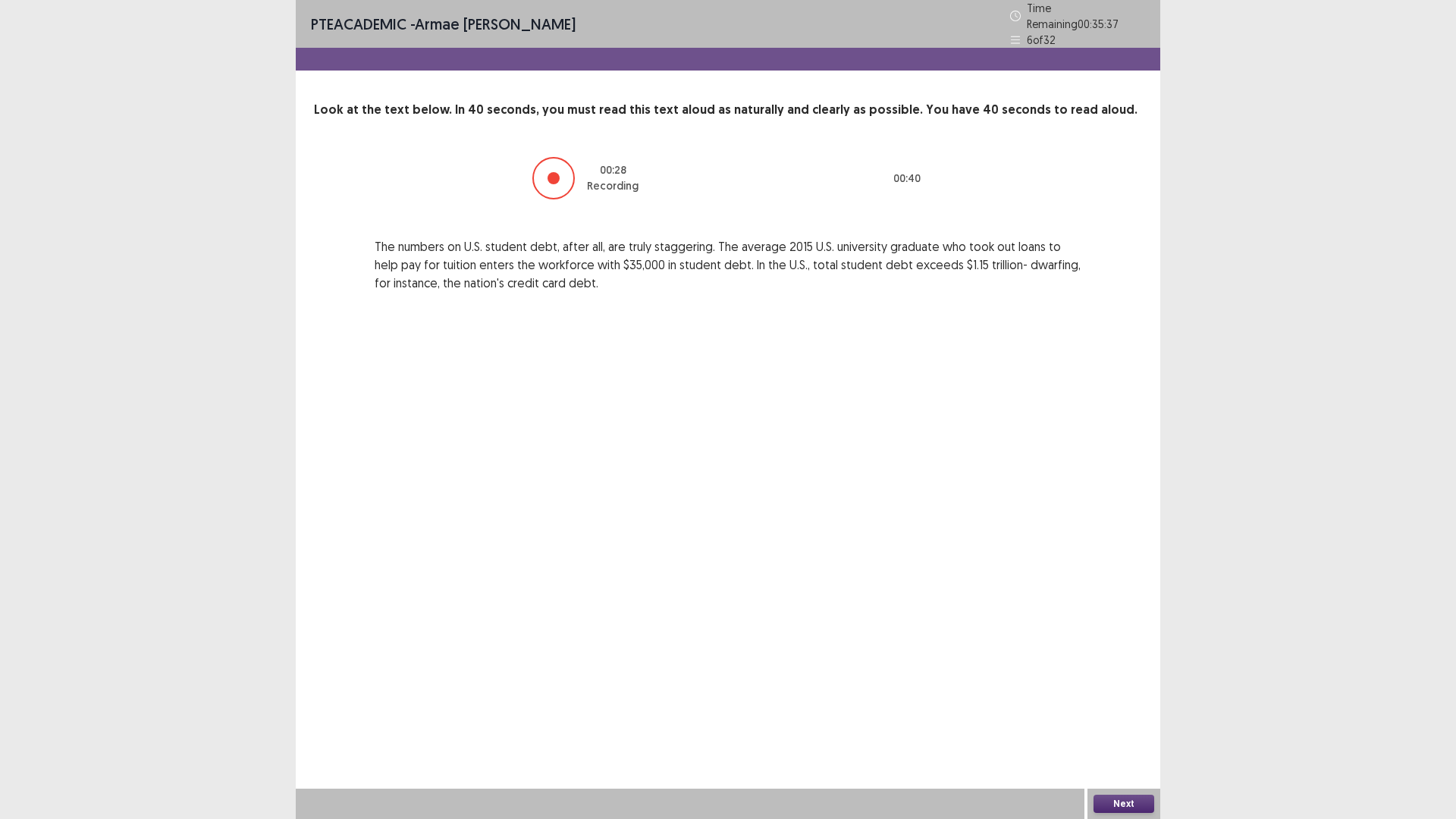
click at [1145, 716] on button "Next" at bounding box center [1124, 804] width 61 height 18
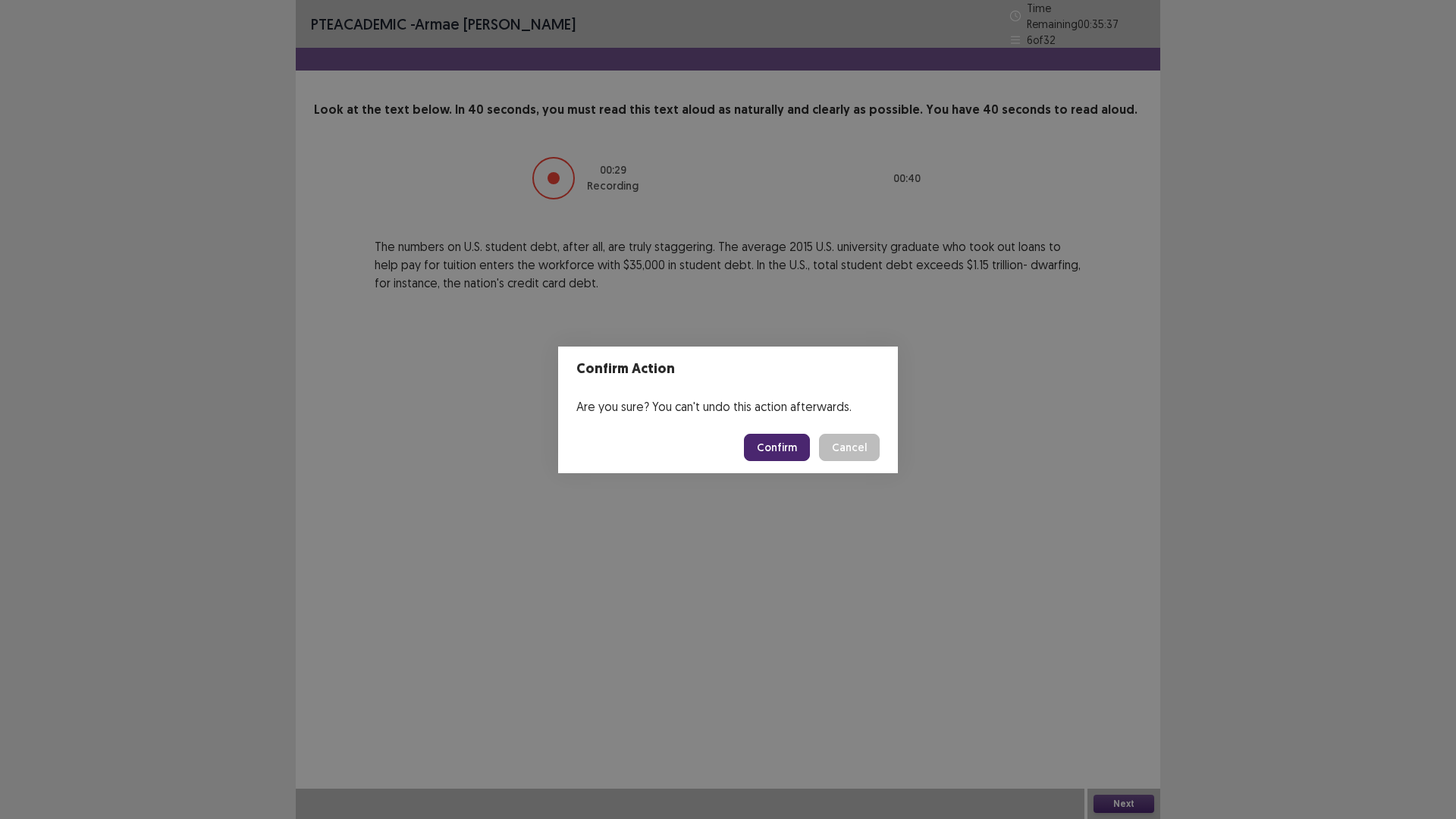
drag, startPoint x: 799, startPoint y: 445, endPoint x: 803, endPoint y: 438, distance: 8.1
click at [801, 442] on button "Confirm" at bounding box center [777, 448] width 66 height 28
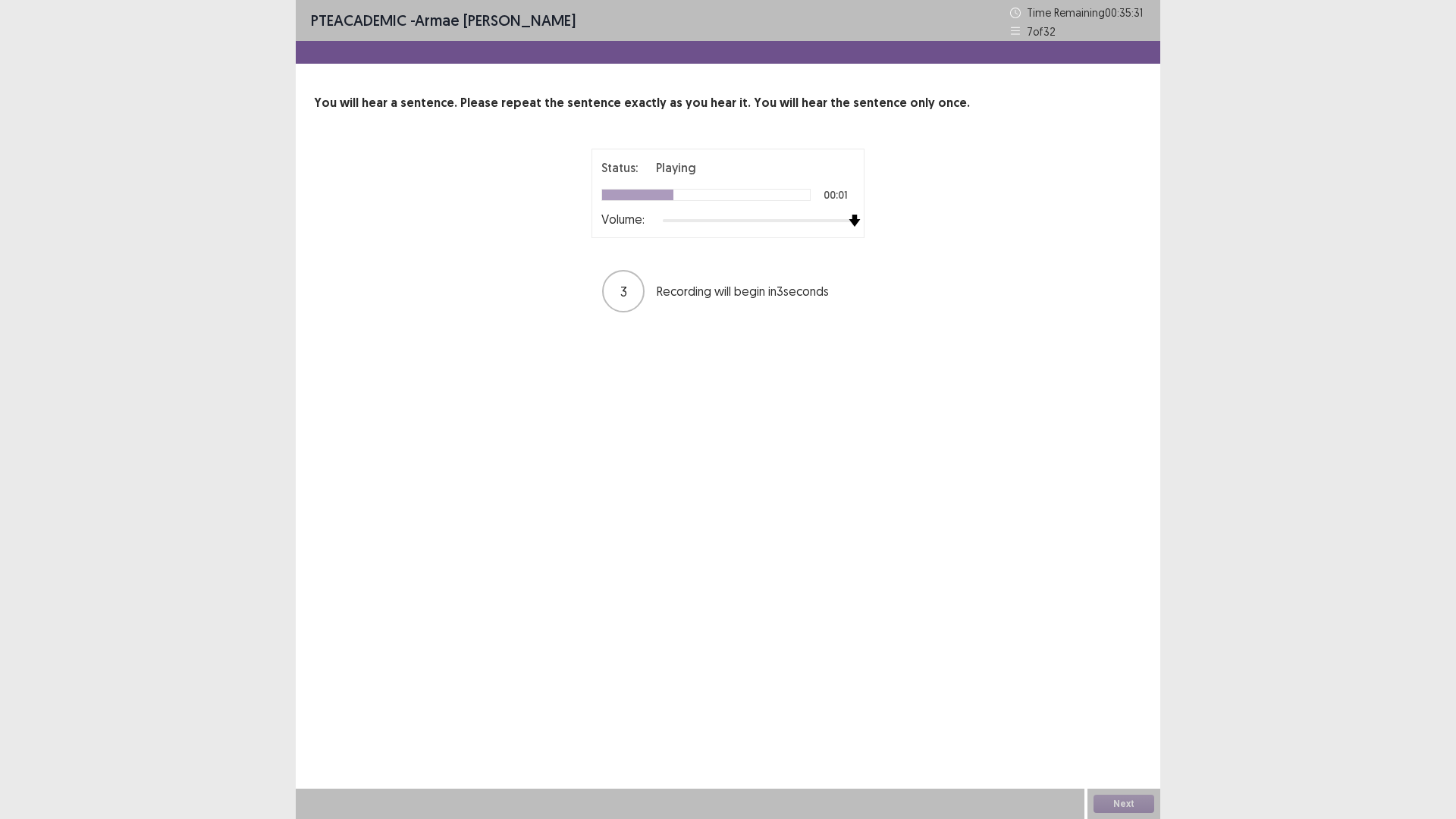
click at [928, 228] on div "Status: Playing 00:01 Volume: 3 Recording will begin in 3 seconds" at bounding box center [728, 230] width 828 height 165
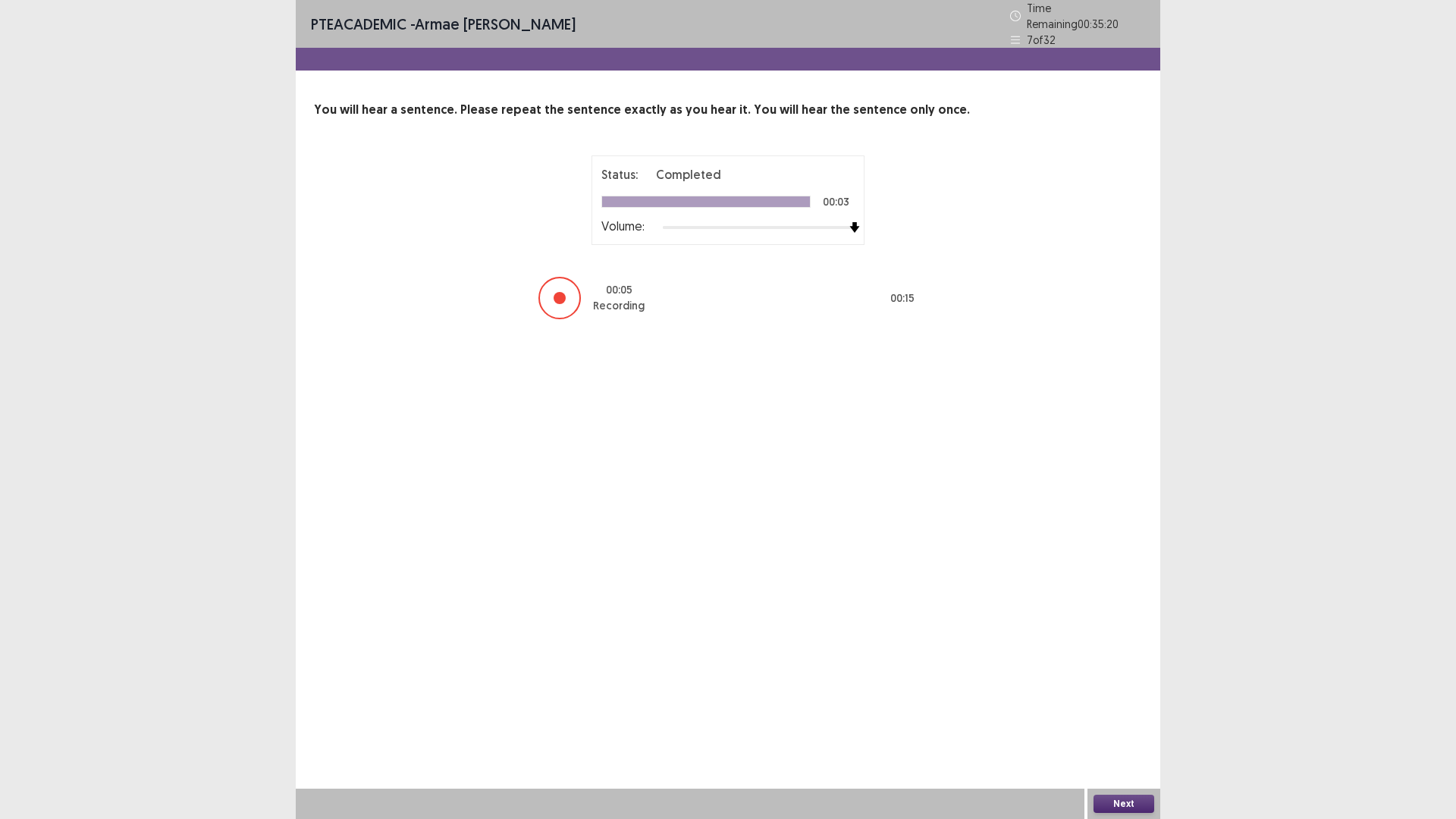
click at [1101, 716] on div "Next" at bounding box center [1124, 804] width 73 height 30
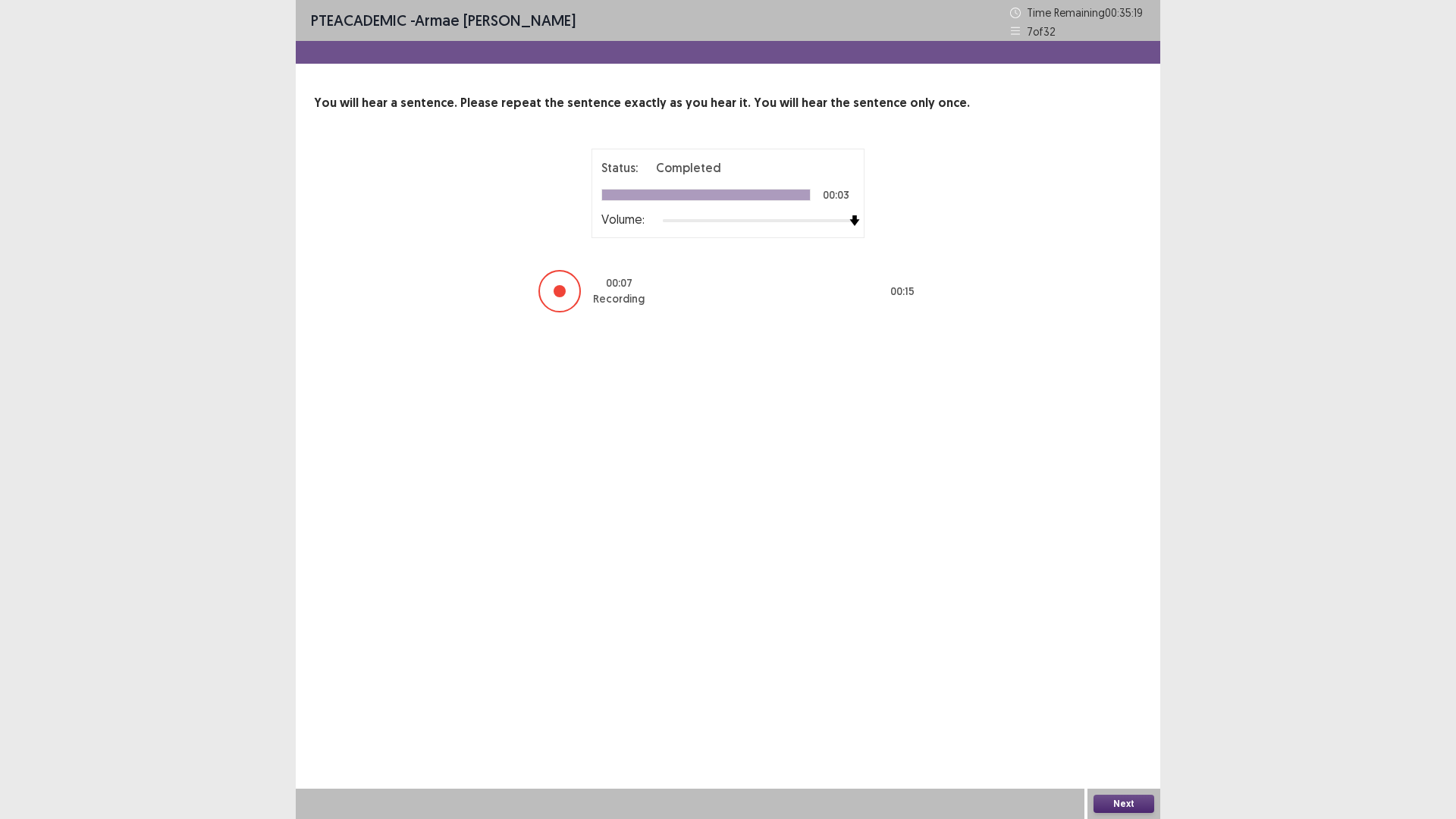
click at [1107, 716] on button "Next" at bounding box center [1124, 804] width 61 height 18
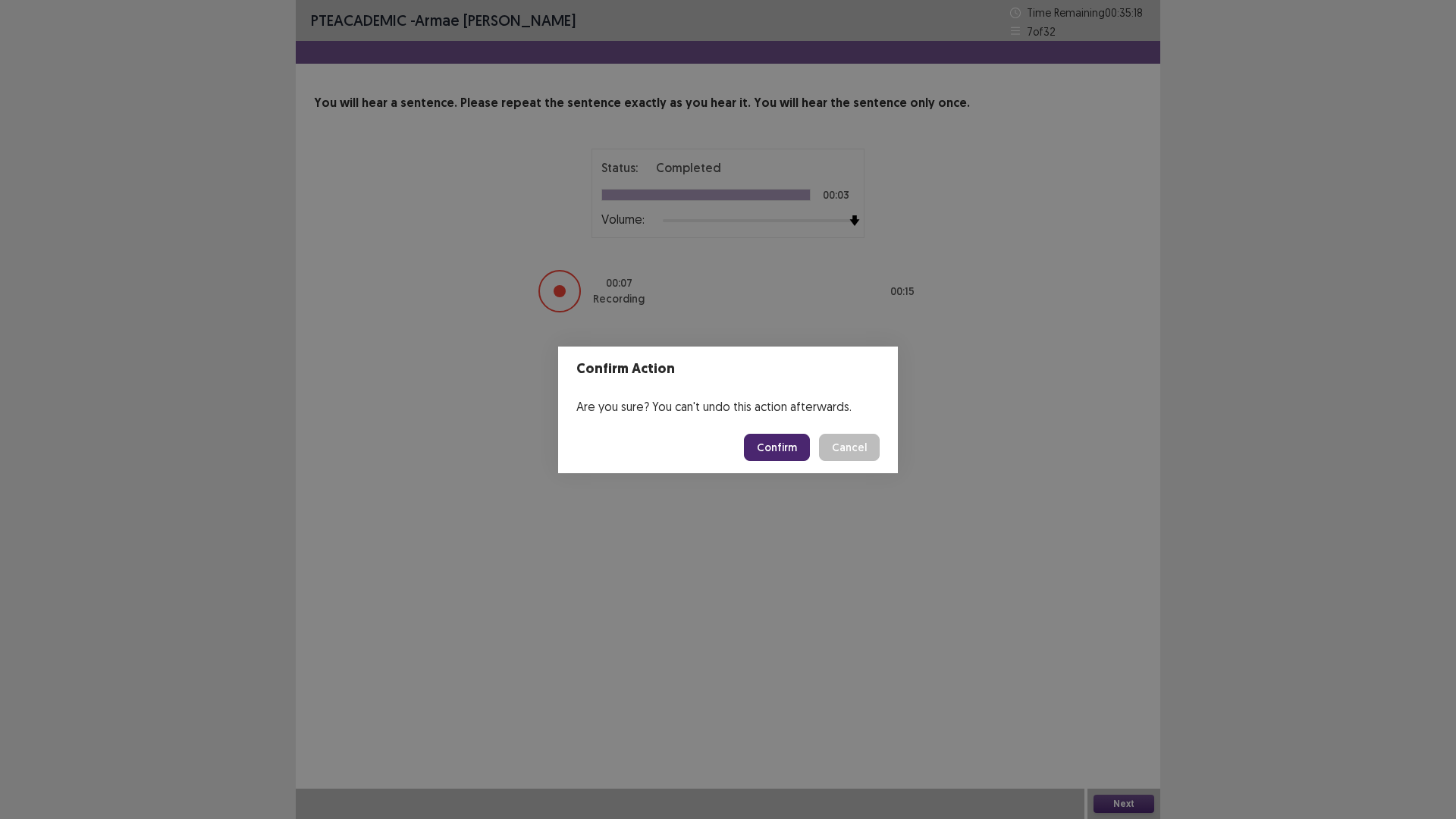
click at [796, 453] on button "Confirm" at bounding box center [777, 448] width 66 height 28
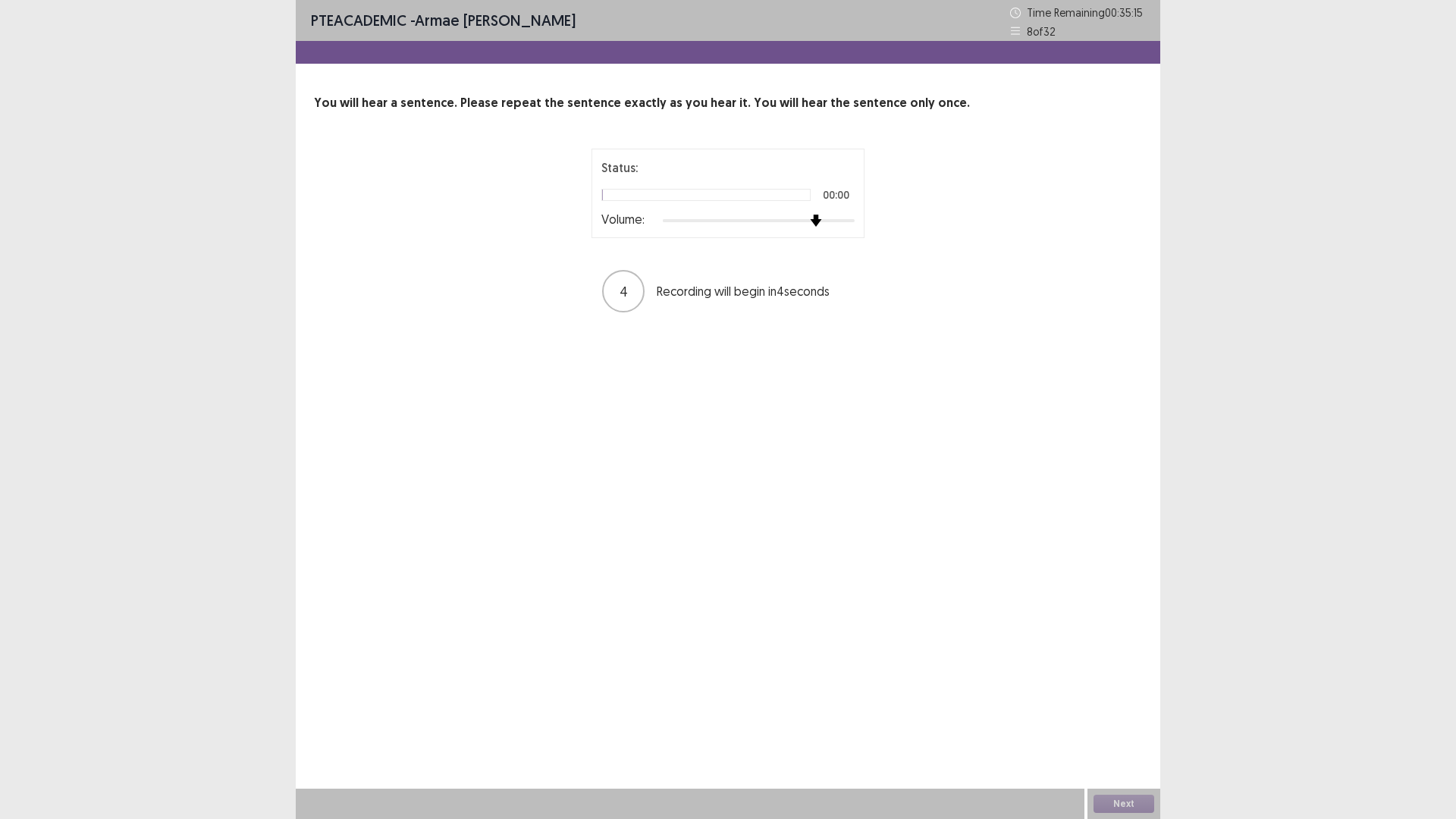
click at [1000, 219] on div "Status: 00:00 Volume: 4 Recording will begin in 4 seconds" at bounding box center [728, 230] width 828 height 165
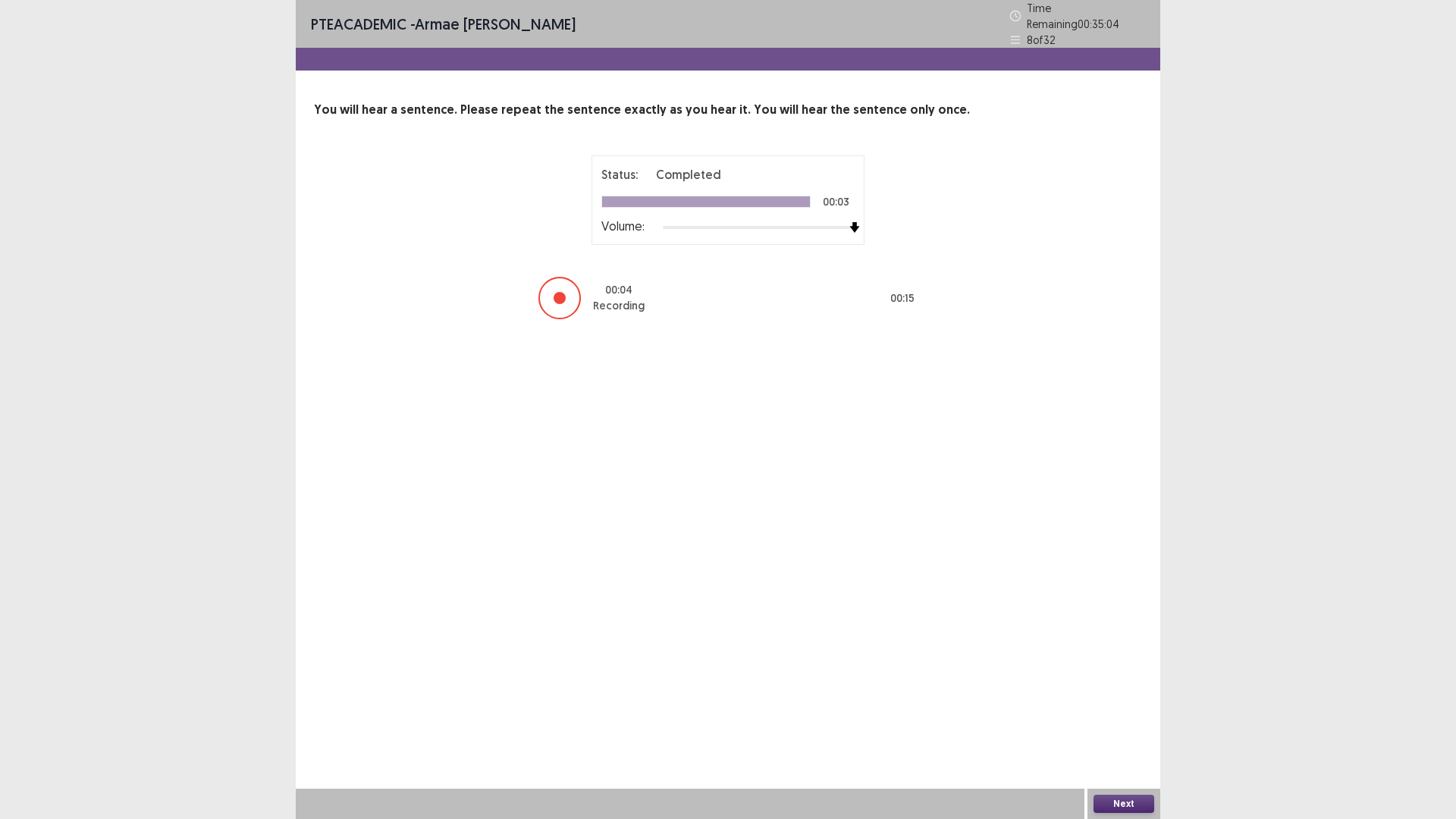
click at [1134, 716] on button "Next" at bounding box center [1124, 804] width 61 height 18
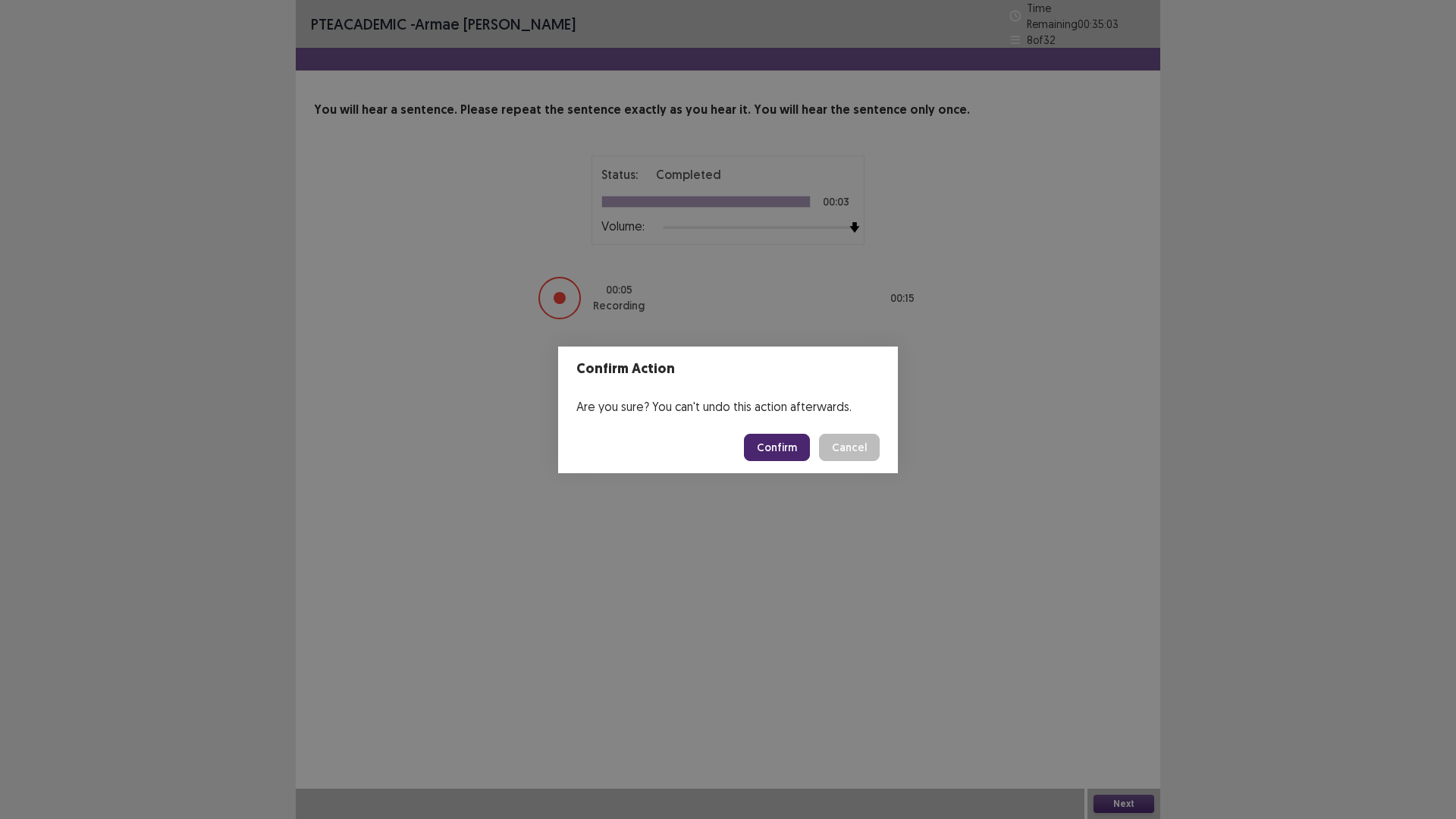
click at [788, 445] on button "Confirm" at bounding box center [777, 448] width 66 height 28
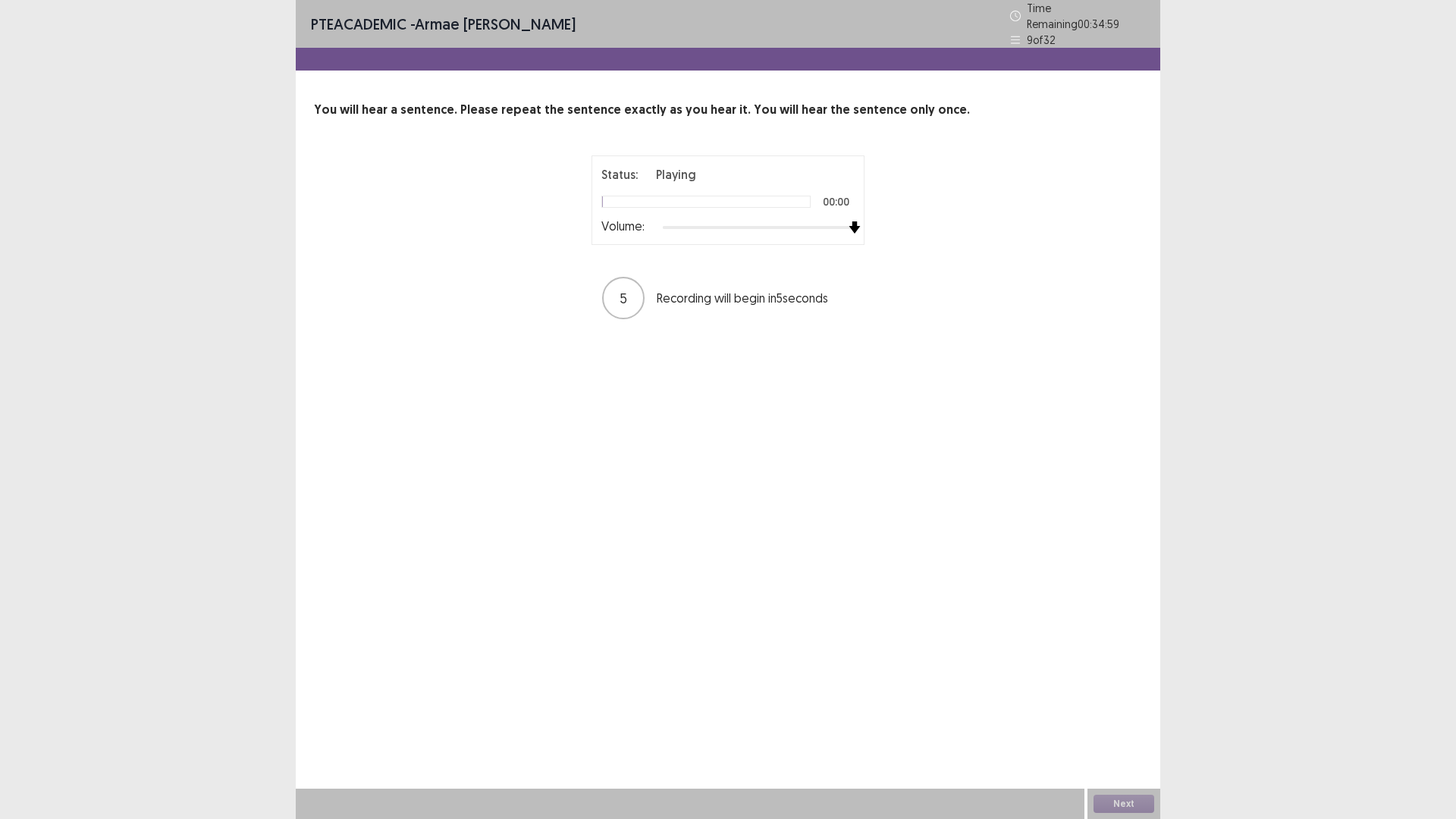
click at [934, 214] on div "Status: Playing 00:00 Volume: 5 Recording will begin in 5 seconds" at bounding box center [728, 237] width 828 height 165
click at [1133, 716] on button "Next" at bounding box center [1124, 804] width 61 height 18
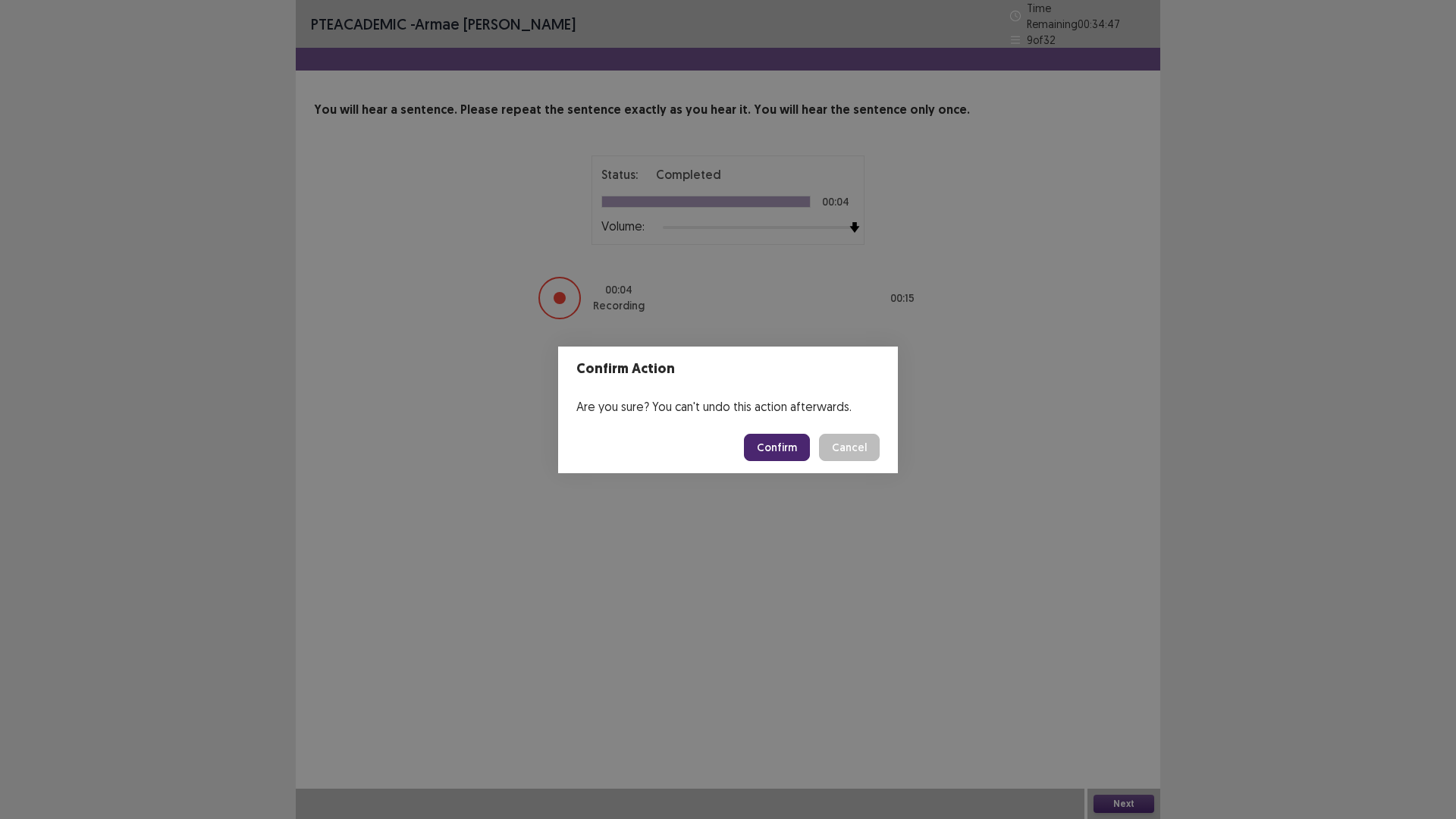
click at [796, 443] on button "Confirm" at bounding box center [777, 448] width 66 height 28
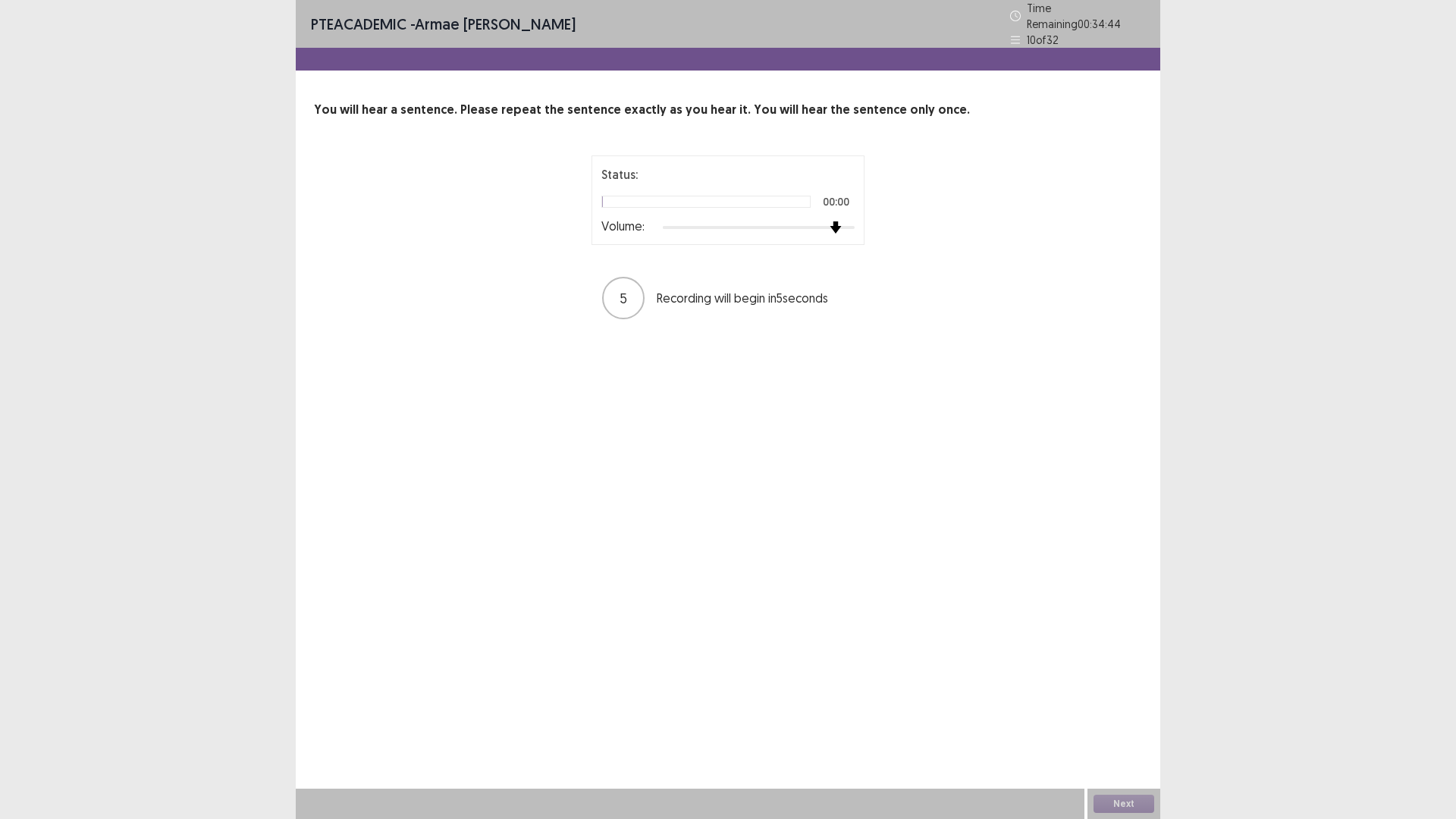
click at [952, 234] on div "Status: 00:00 Volume: 5 Recording will begin in 5 seconds" at bounding box center [728, 237] width 828 height 165
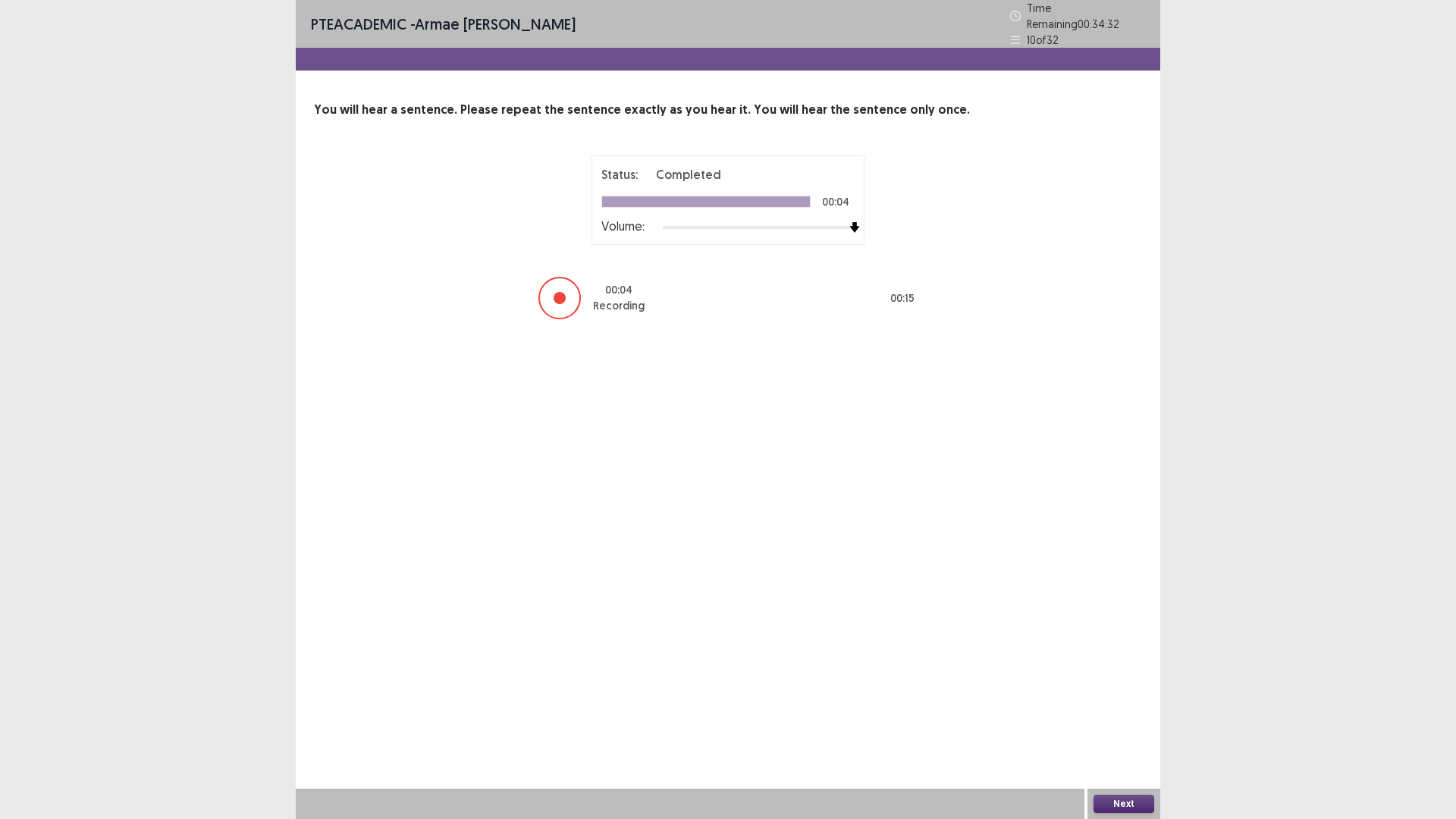
click at [1136, 716] on button "Next" at bounding box center [1124, 804] width 61 height 18
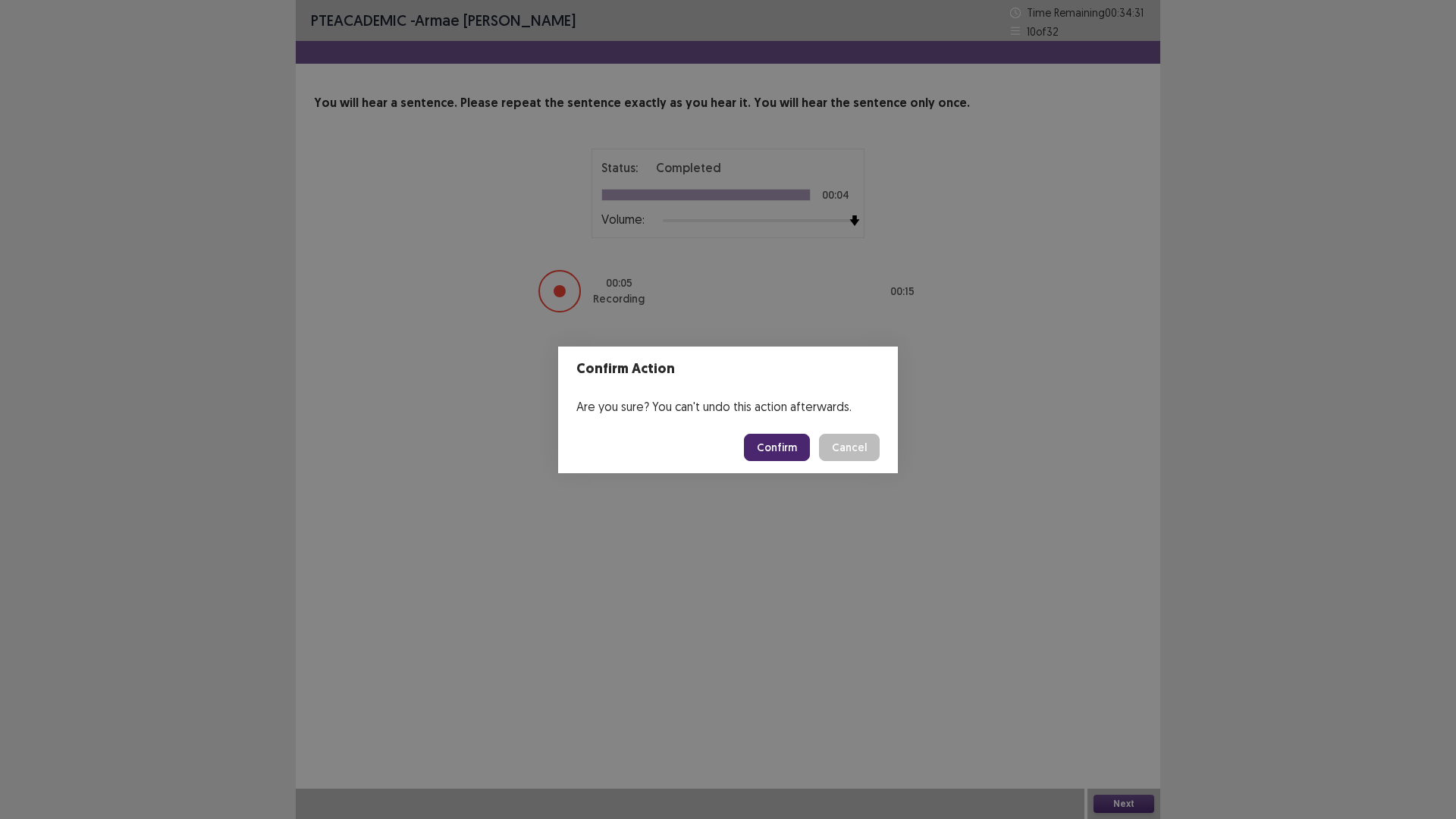
click at [794, 445] on button "Confirm" at bounding box center [777, 448] width 66 height 28
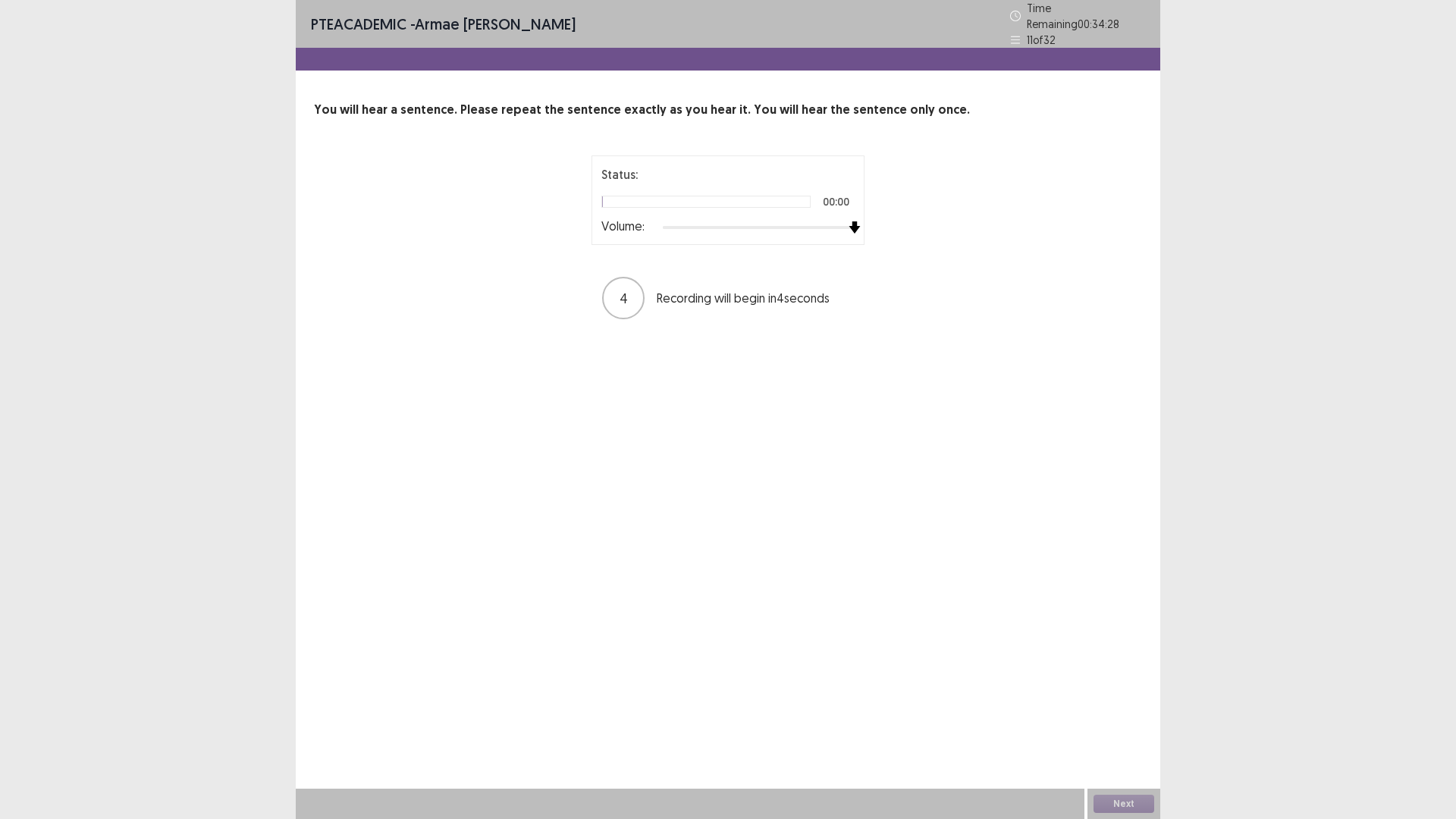
click at [900, 216] on div "Status: 00:00 Volume: 4 Recording will begin in 4 seconds" at bounding box center [728, 237] width 380 height 165
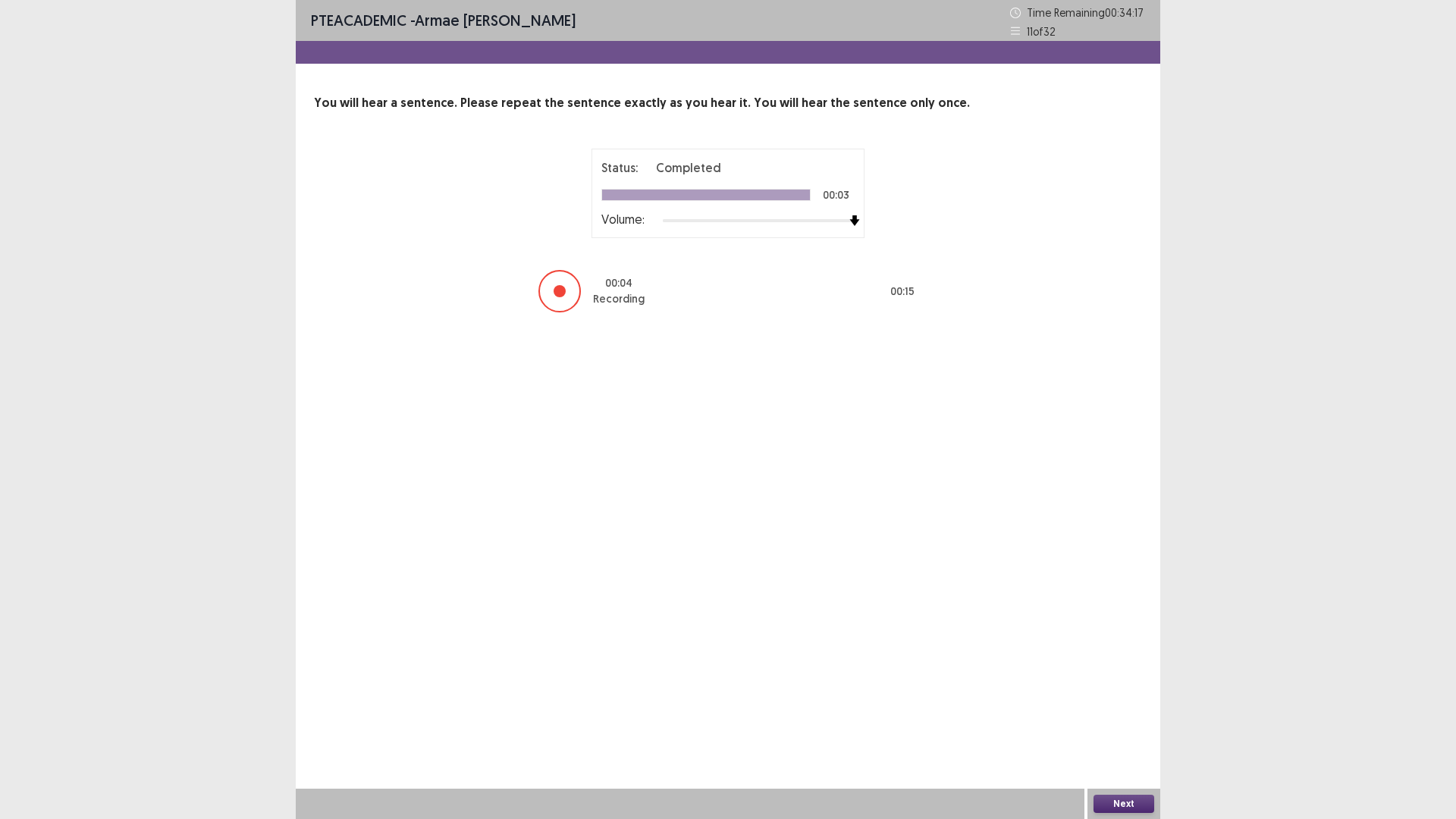
click at [1115, 716] on button "Next" at bounding box center [1124, 804] width 61 height 18
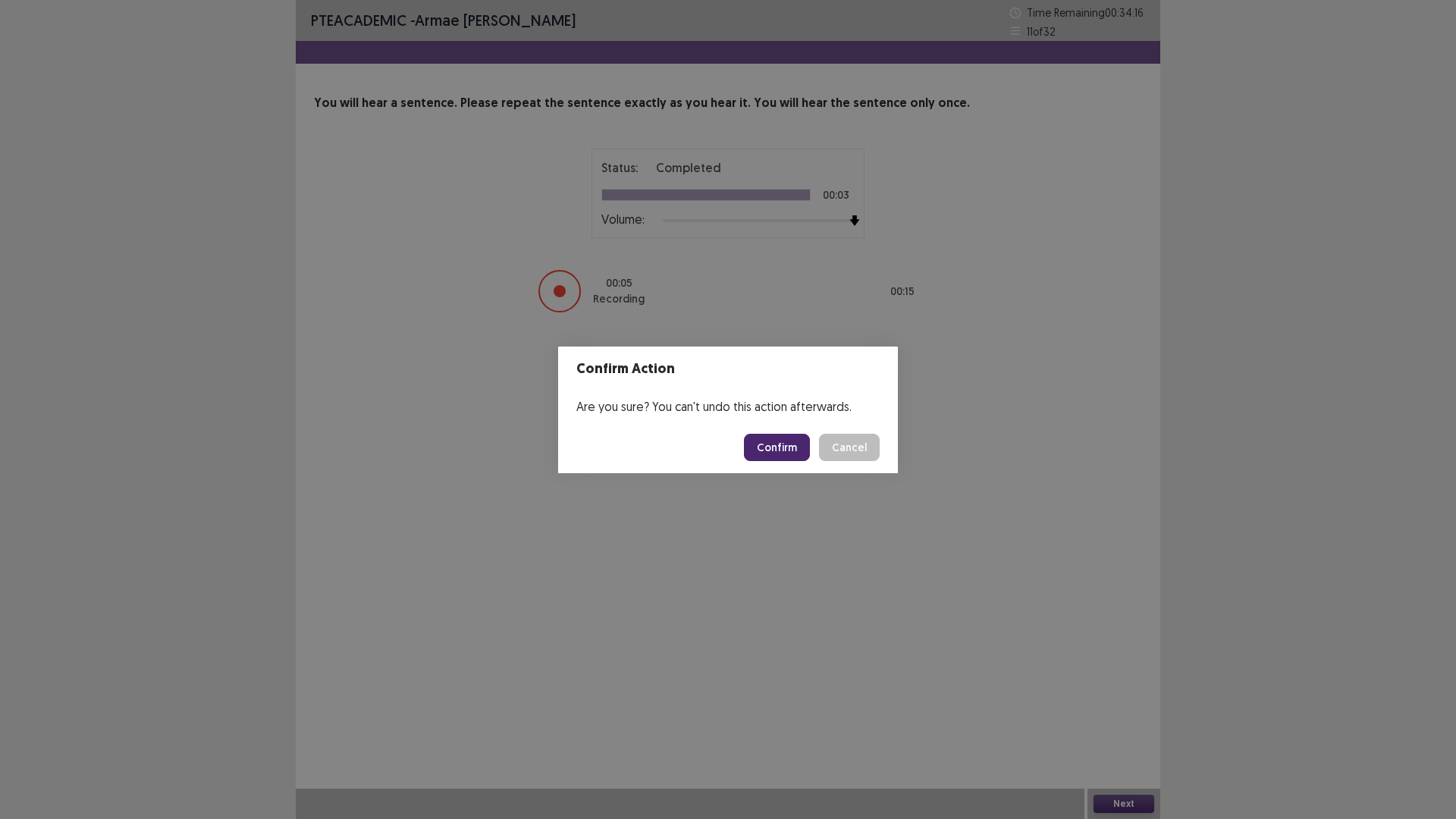
click at [802, 451] on button "Confirm" at bounding box center [777, 448] width 66 height 28
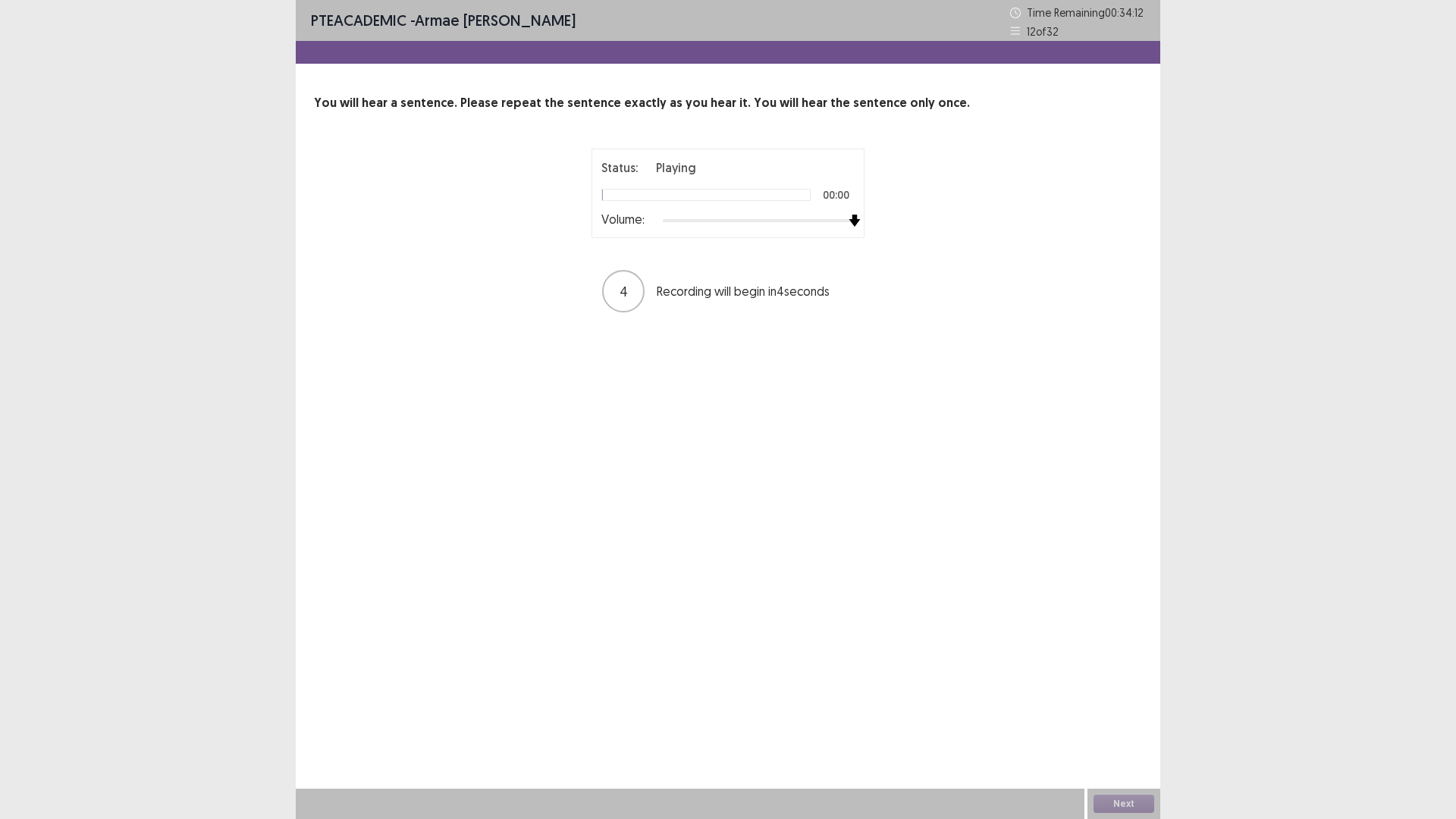
click at [993, 230] on div "Status: Playing 00:00 Volume: 4 Recording will begin in 4 seconds" at bounding box center [728, 230] width 828 height 165
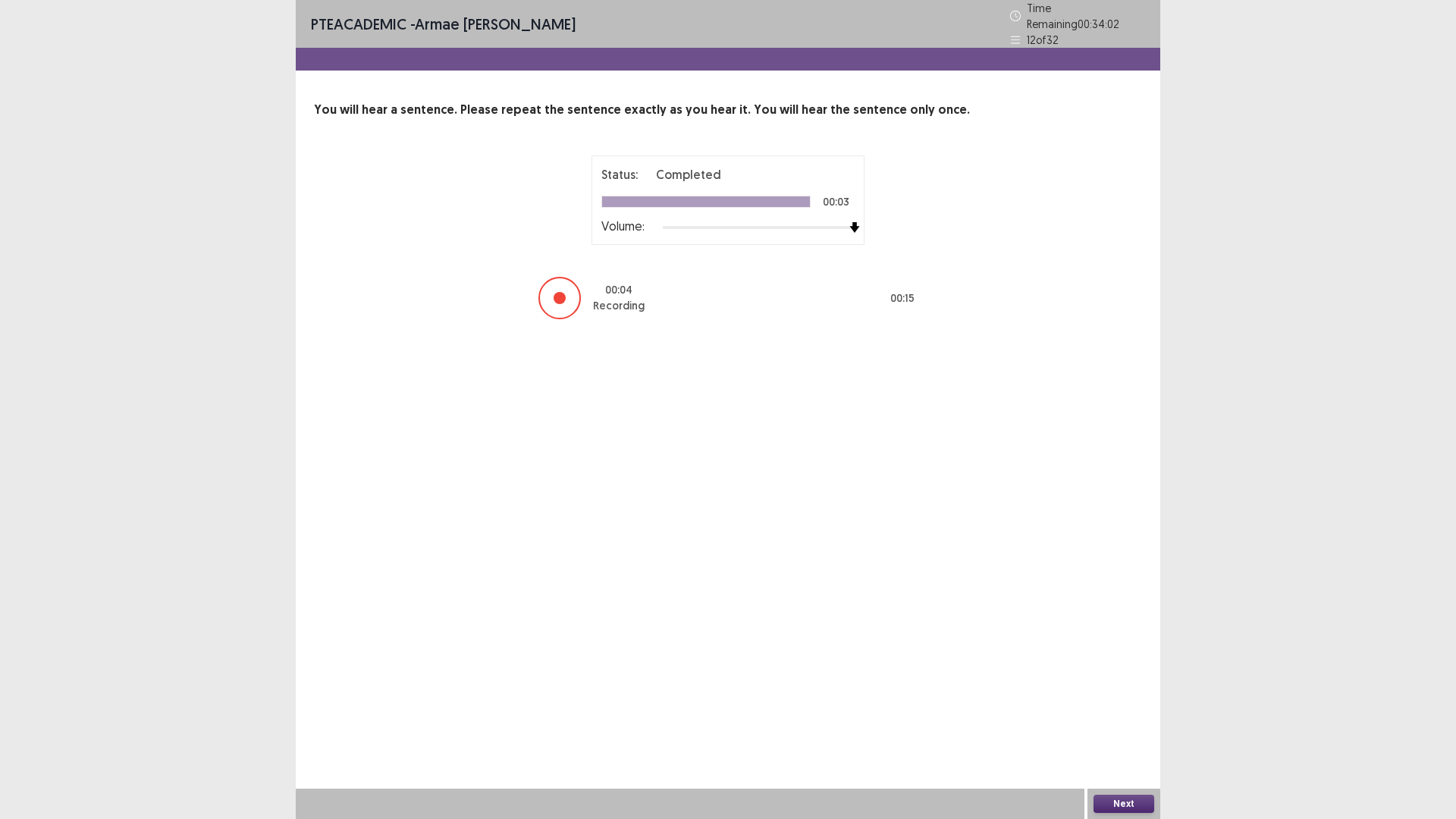
click at [1107, 716] on button "Next" at bounding box center [1124, 804] width 61 height 18
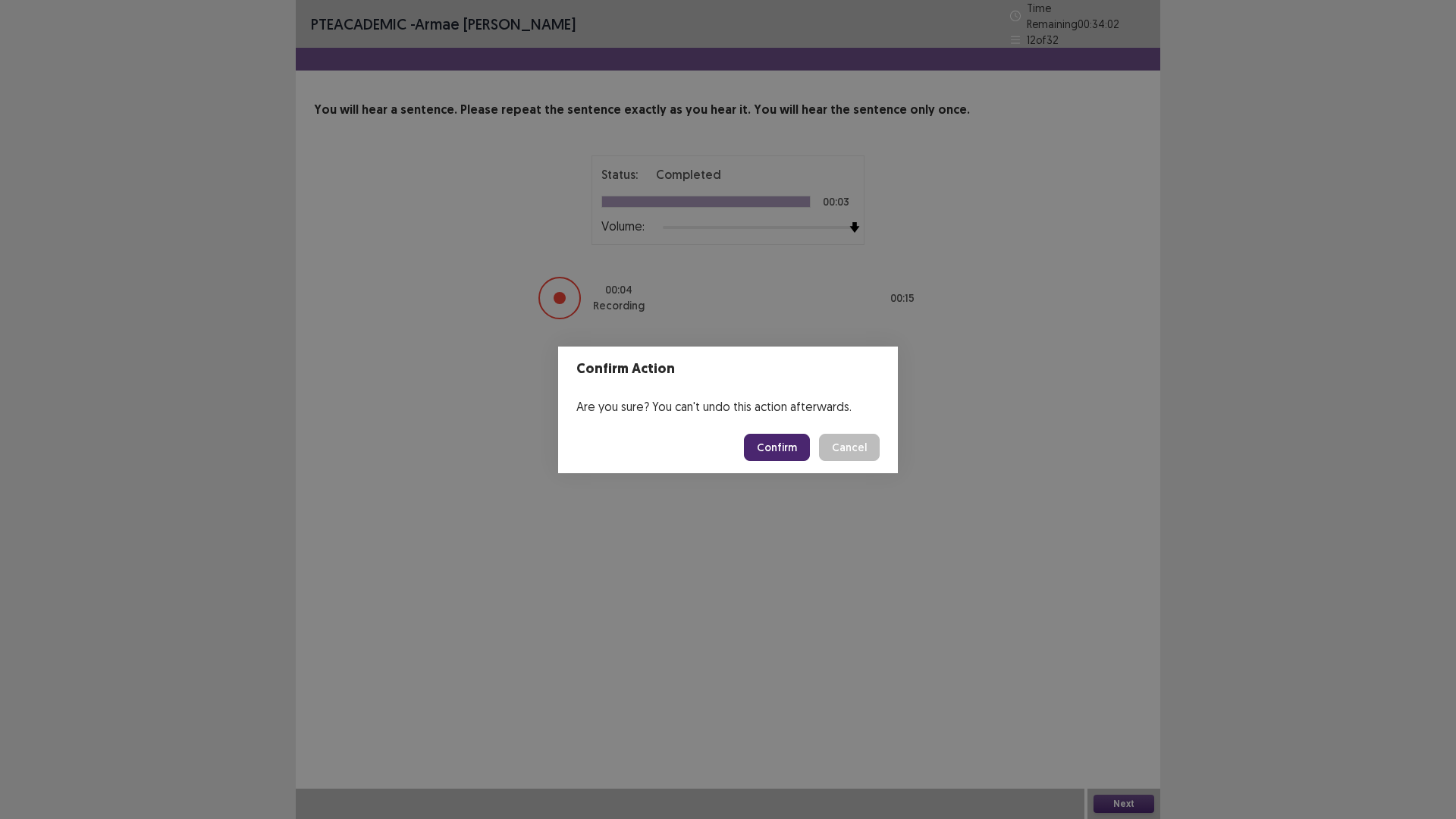
click at [794, 444] on button "Confirm" at bounding box center [777, 448] width 66 height 28
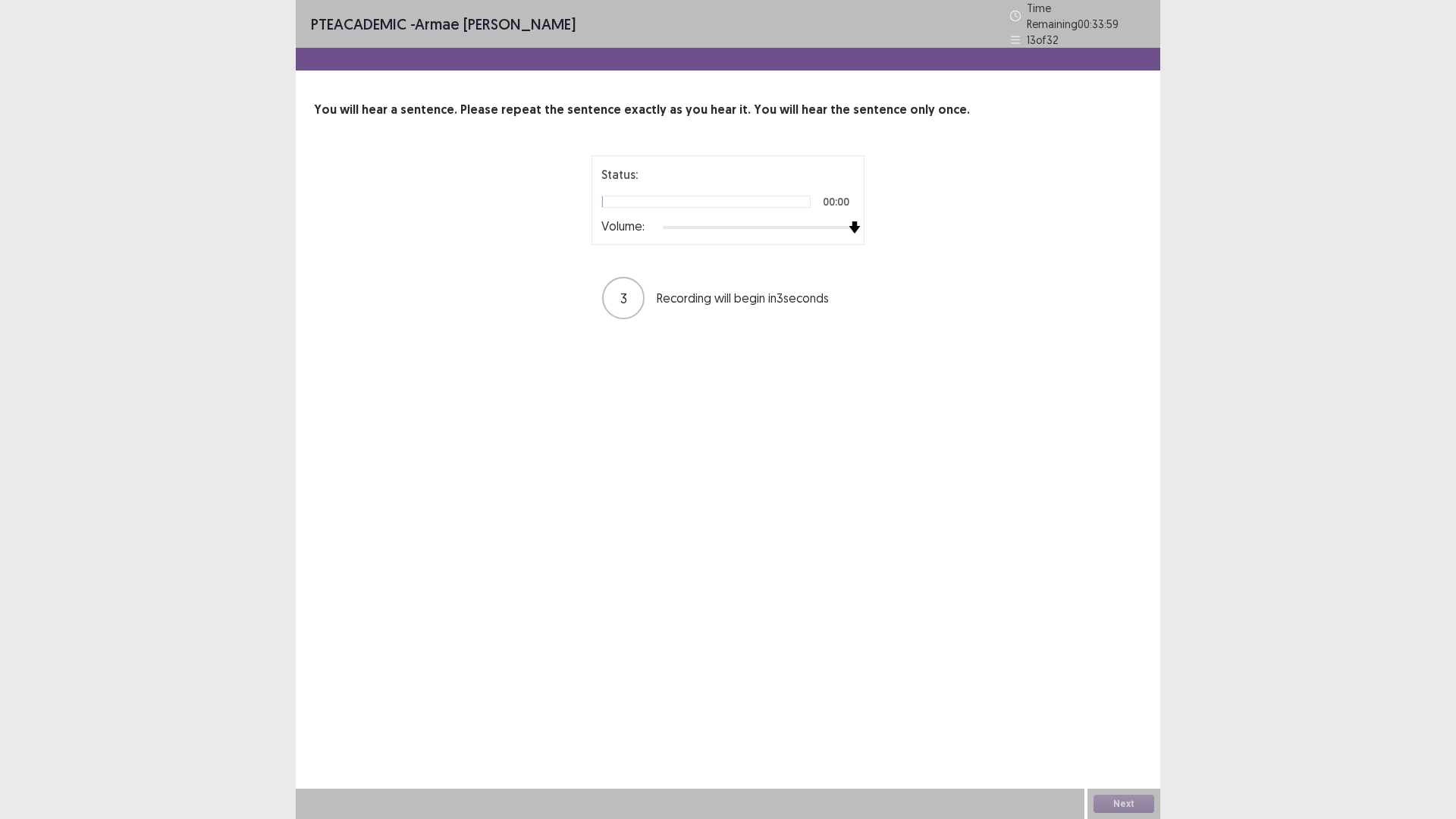
click at [941, 236] on div "Status: 00:00 Volume: 3 Recording will begin in 3 seconds" at bounding box center [728, 237] width 828 height 165
click at [1129, 716] on button "Next" at bounding box center [1124, 804] width 61 height 18
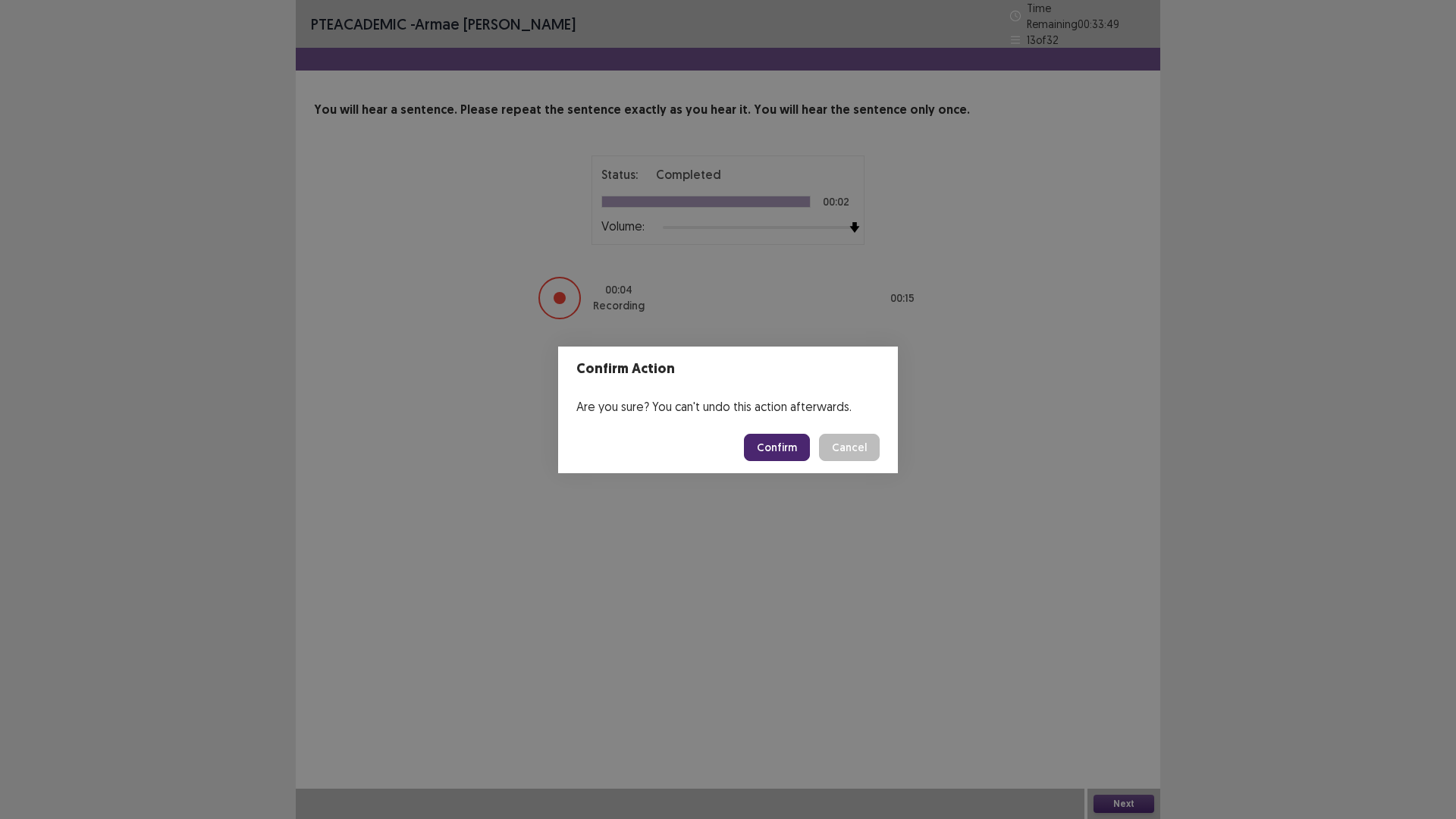
click at [804, 448] on button "Confirm" at bounding box center [777, 448] width 66 height 28
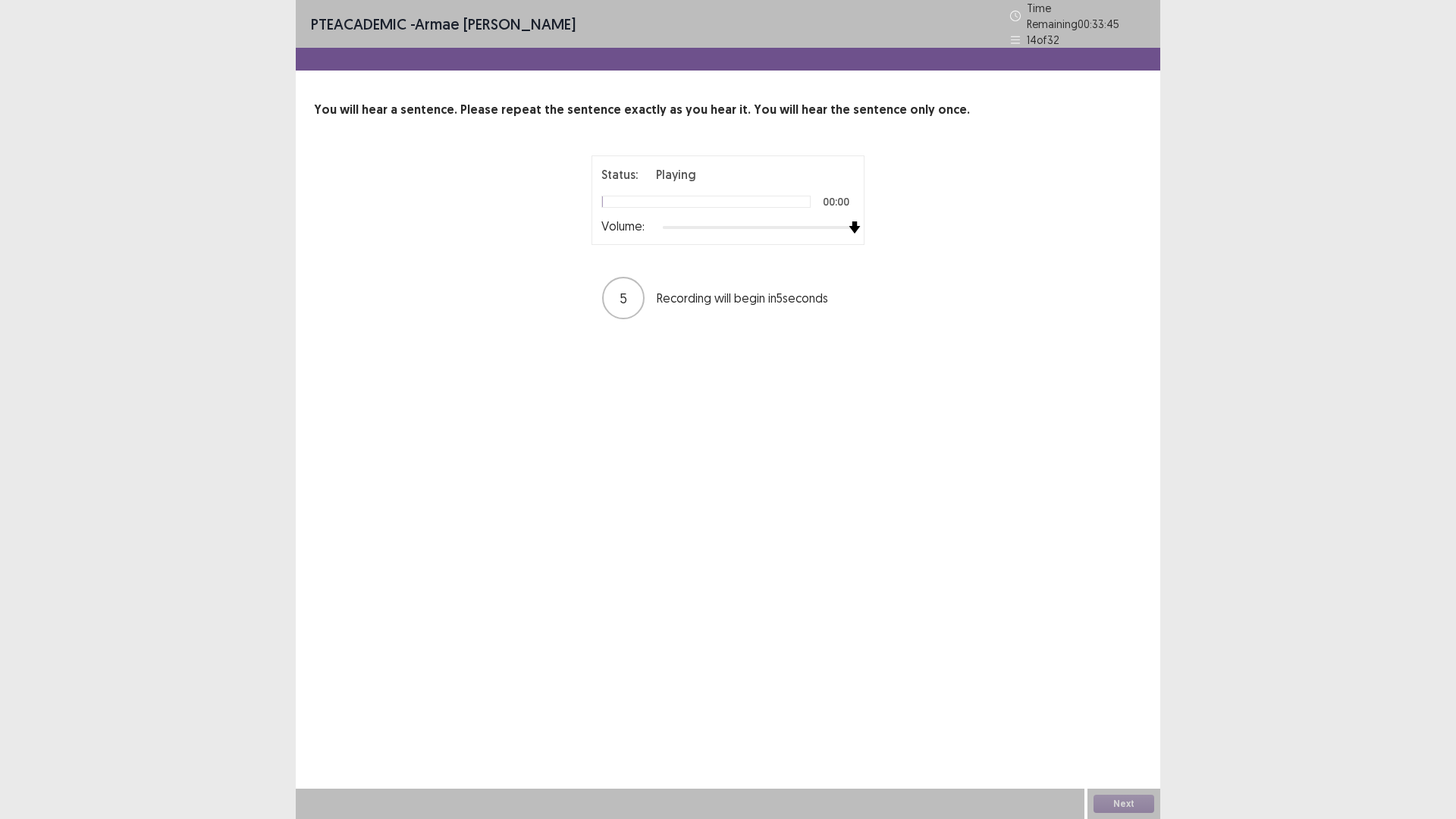
click at [962, 229] on div "Status: Playing 00:00 Volume: 5 Recording will begin in 5 seconds" at bounding box center [728, 237] width 828 height 165
click at [1130, 716] on button "Next" at bounding box center [1124, 804] width 61 height 18
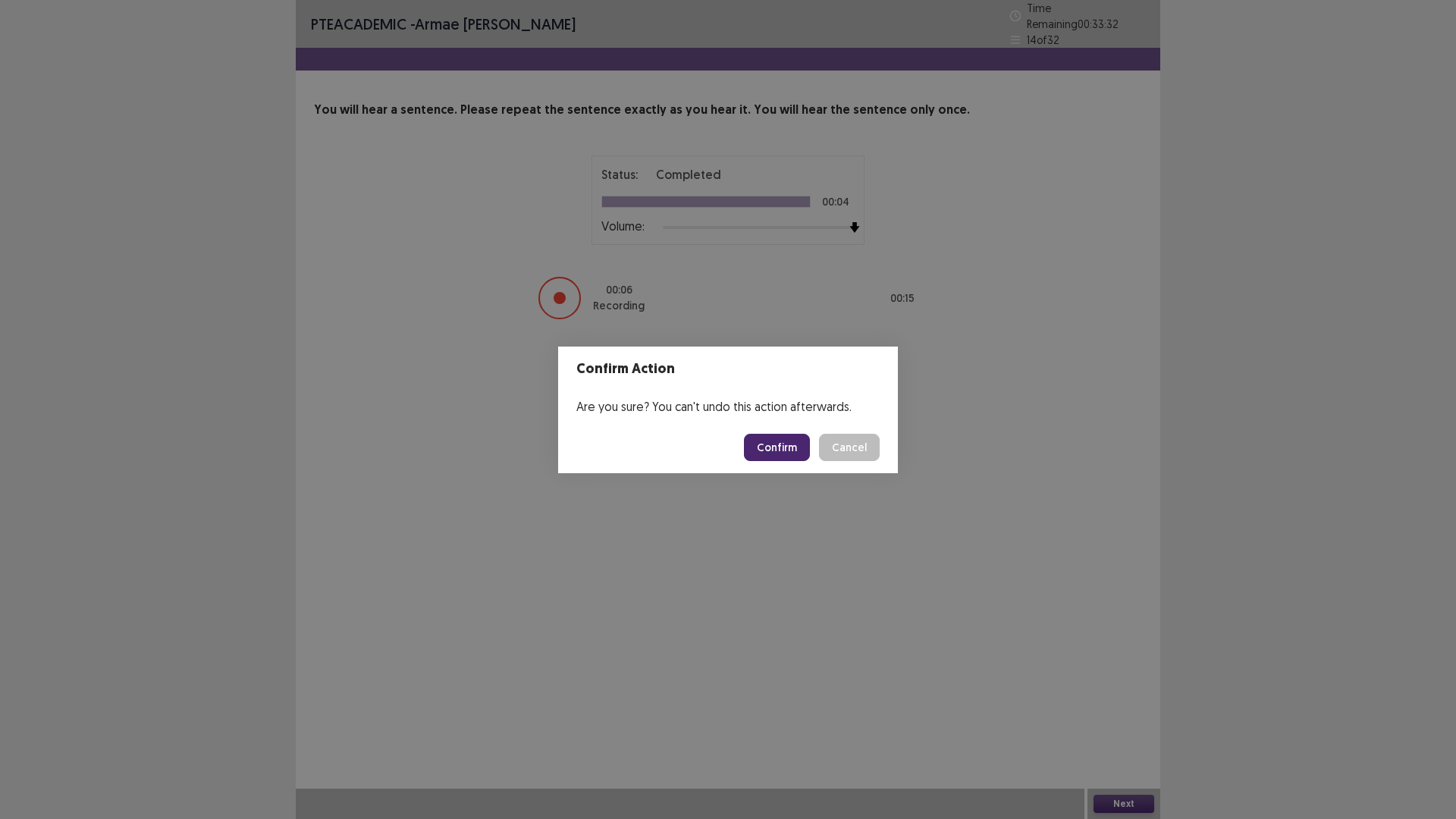
click at [799, 443] on button "Confirm" at bounding box center [777, 448] width 66 height 28
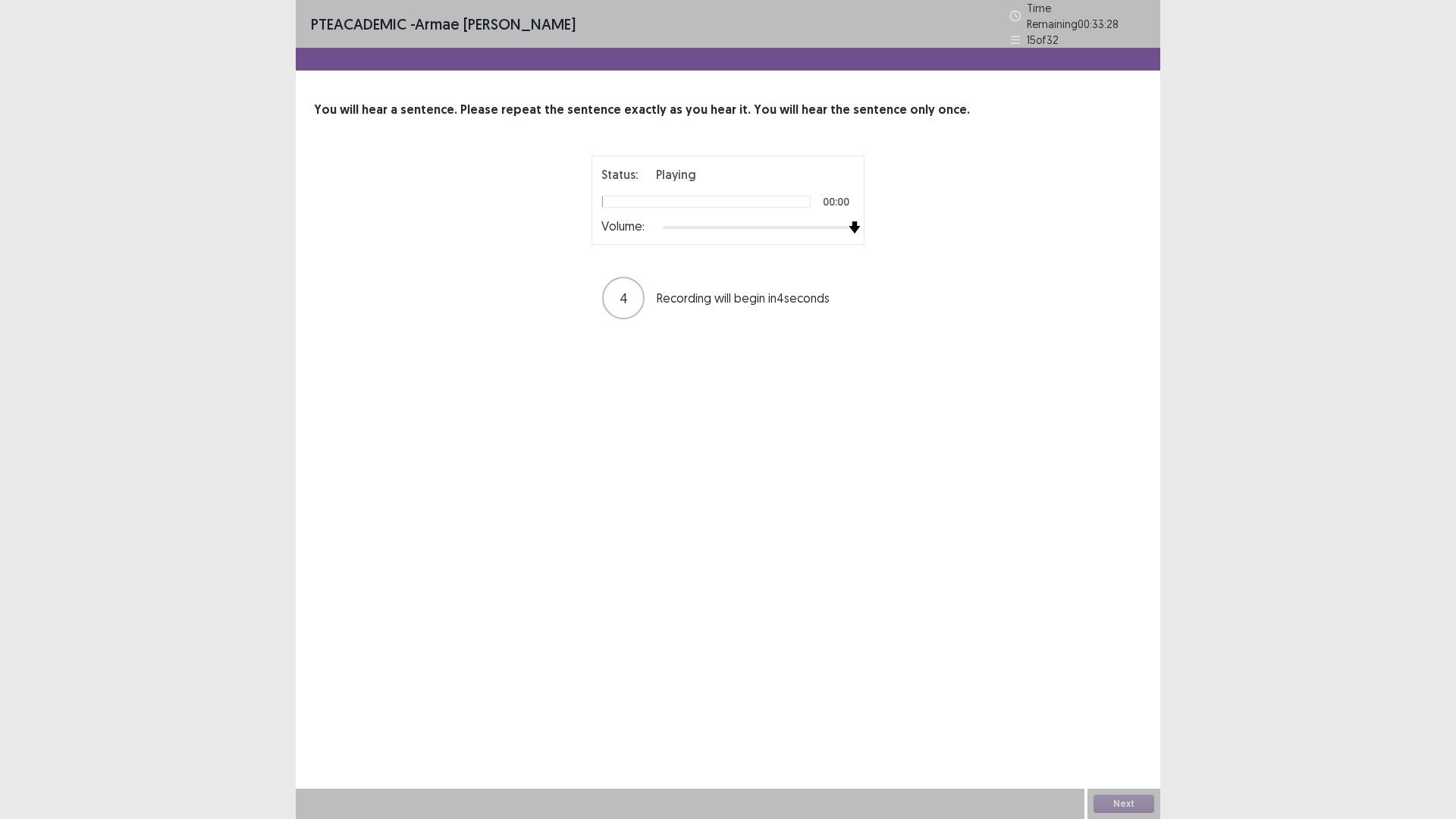
click at [913, 222] on div "Status: Playing 00:00 Volume: 4 Recording will begin in 4 seconds" at bounding box center [728, 237] width 380 height 165
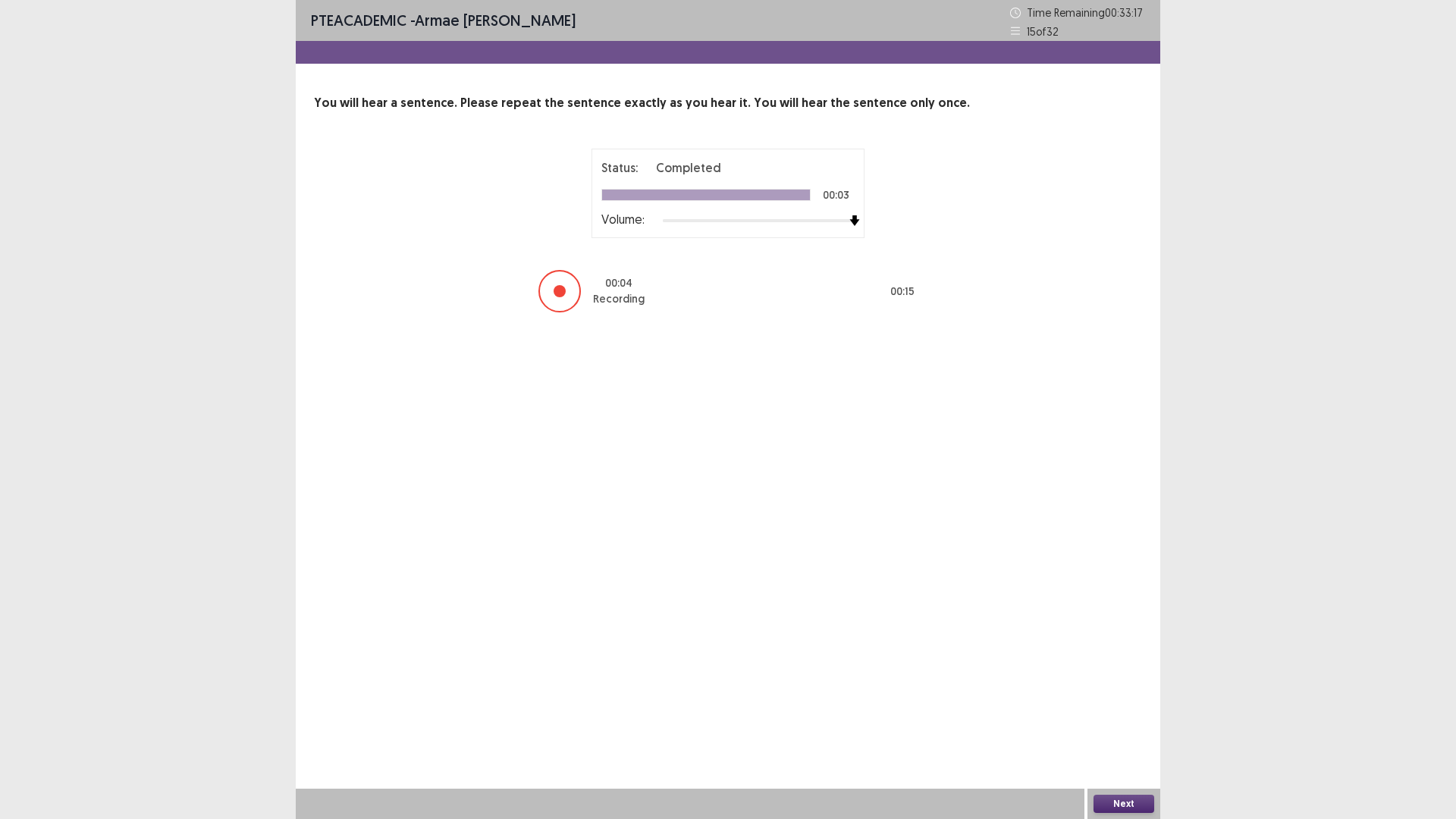
click at [1134, 716] on button "Next" at bounding box center [1124, 804] width 61 height 18
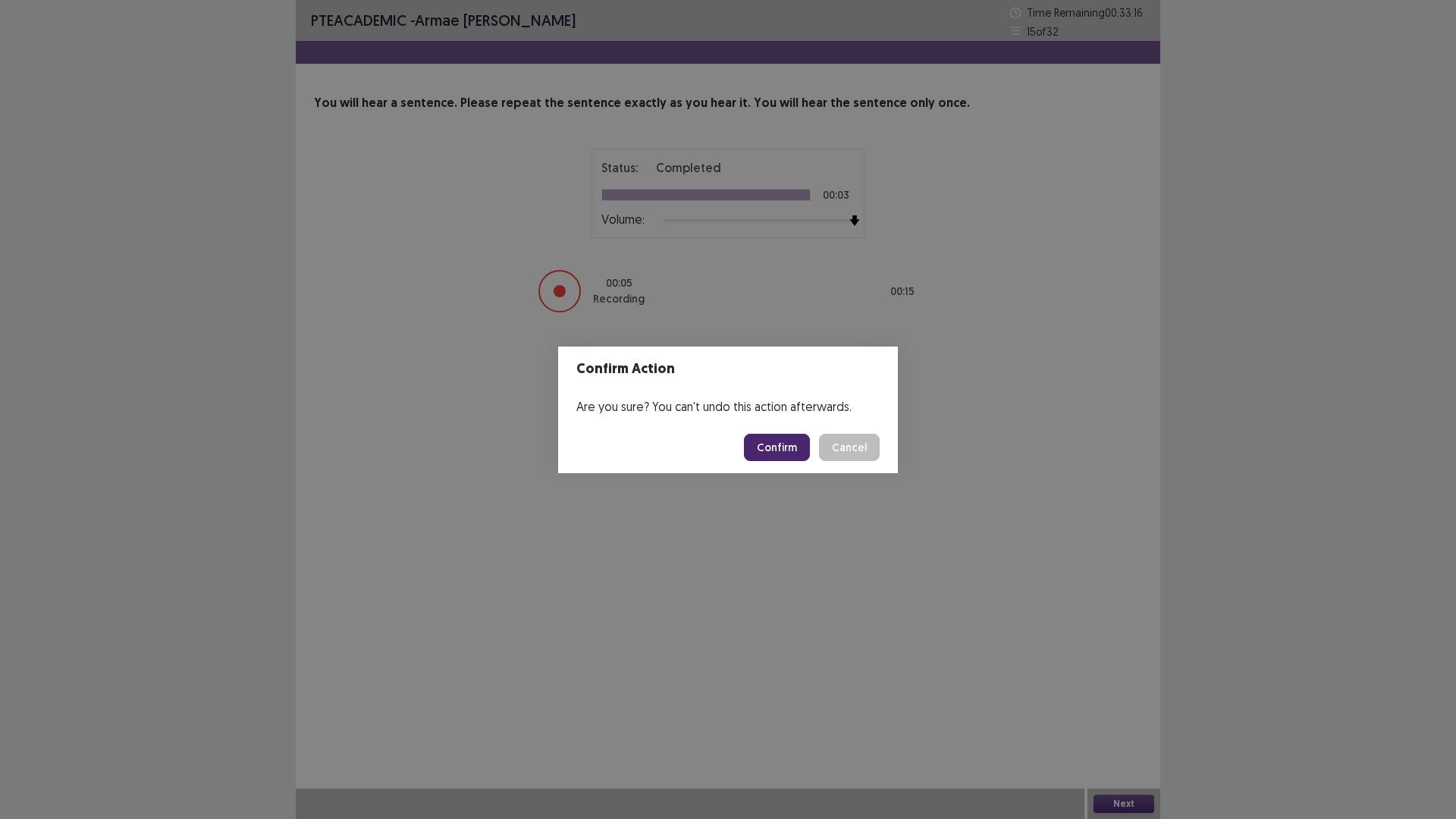
click at [797, 447] on button "Confirm" at bounding box center [777, 448] width 66 height 28
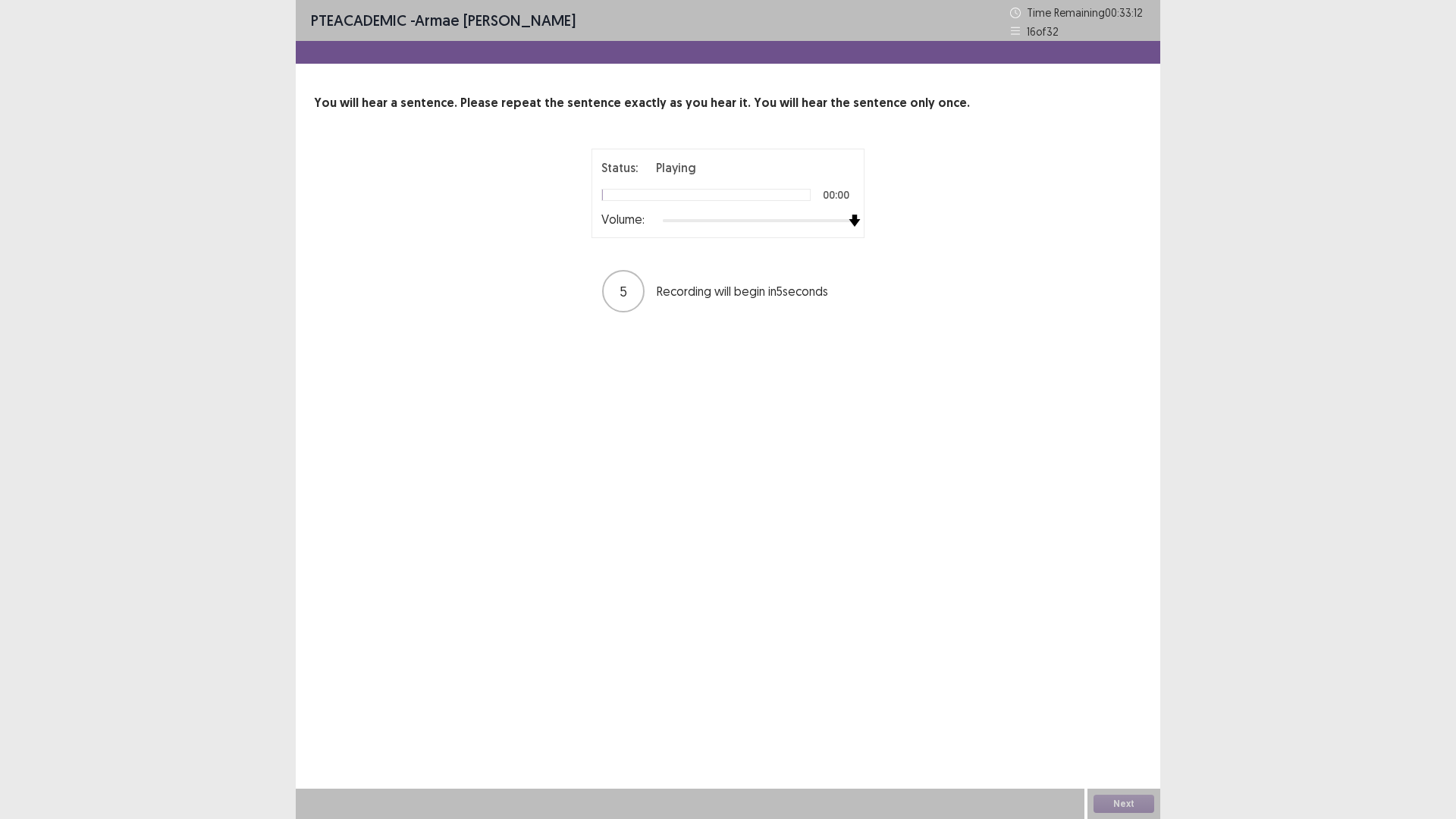
click at [965, 222] on div "Status: Playing 00:00 Volume: 5 Recording will begin in 5 seconds" at bounding box center [728, 230] width 828 height 165
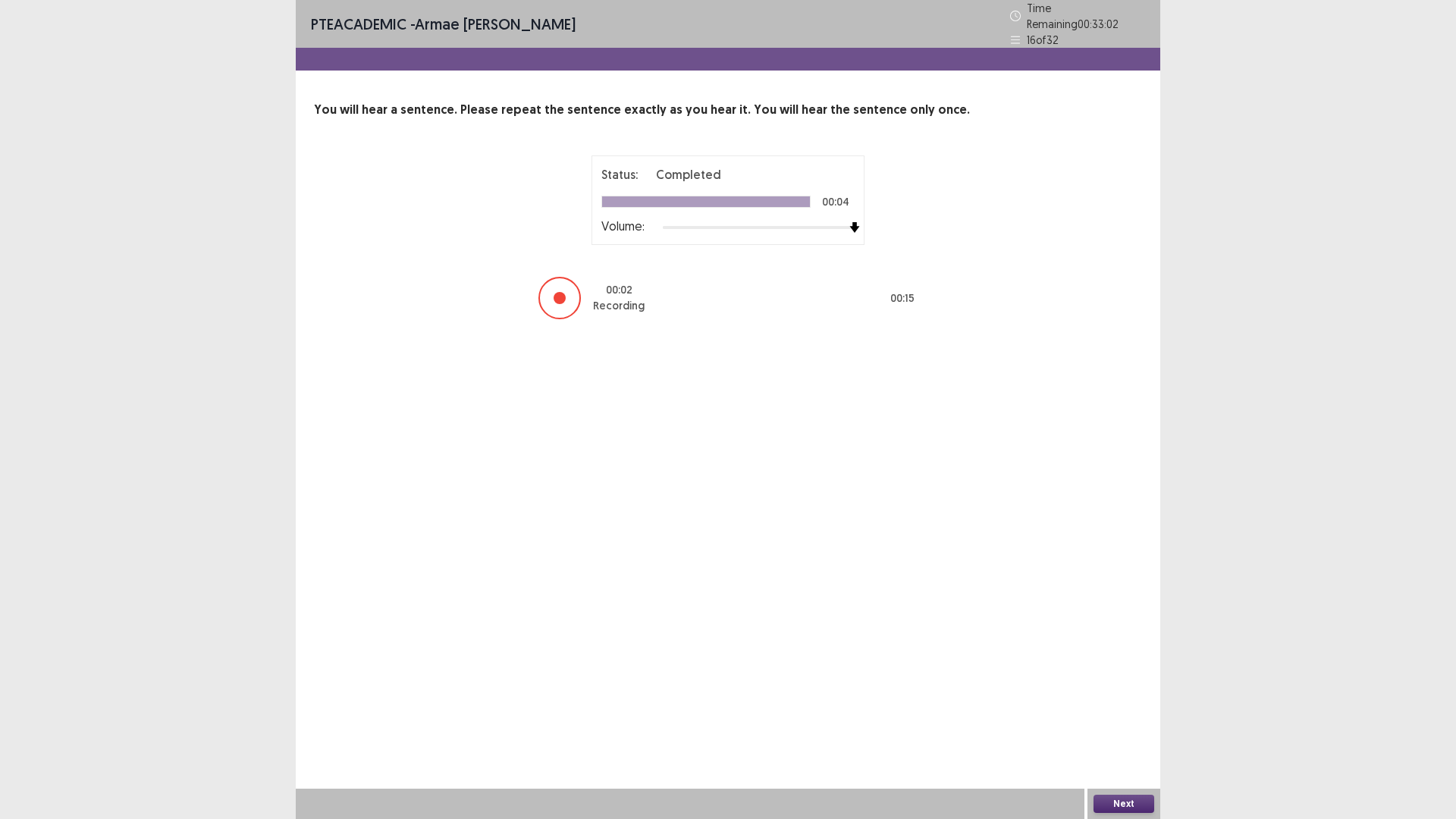
click at [1127, 716] on button "Next" at bounding box center [1124, 804] width 61 height 18
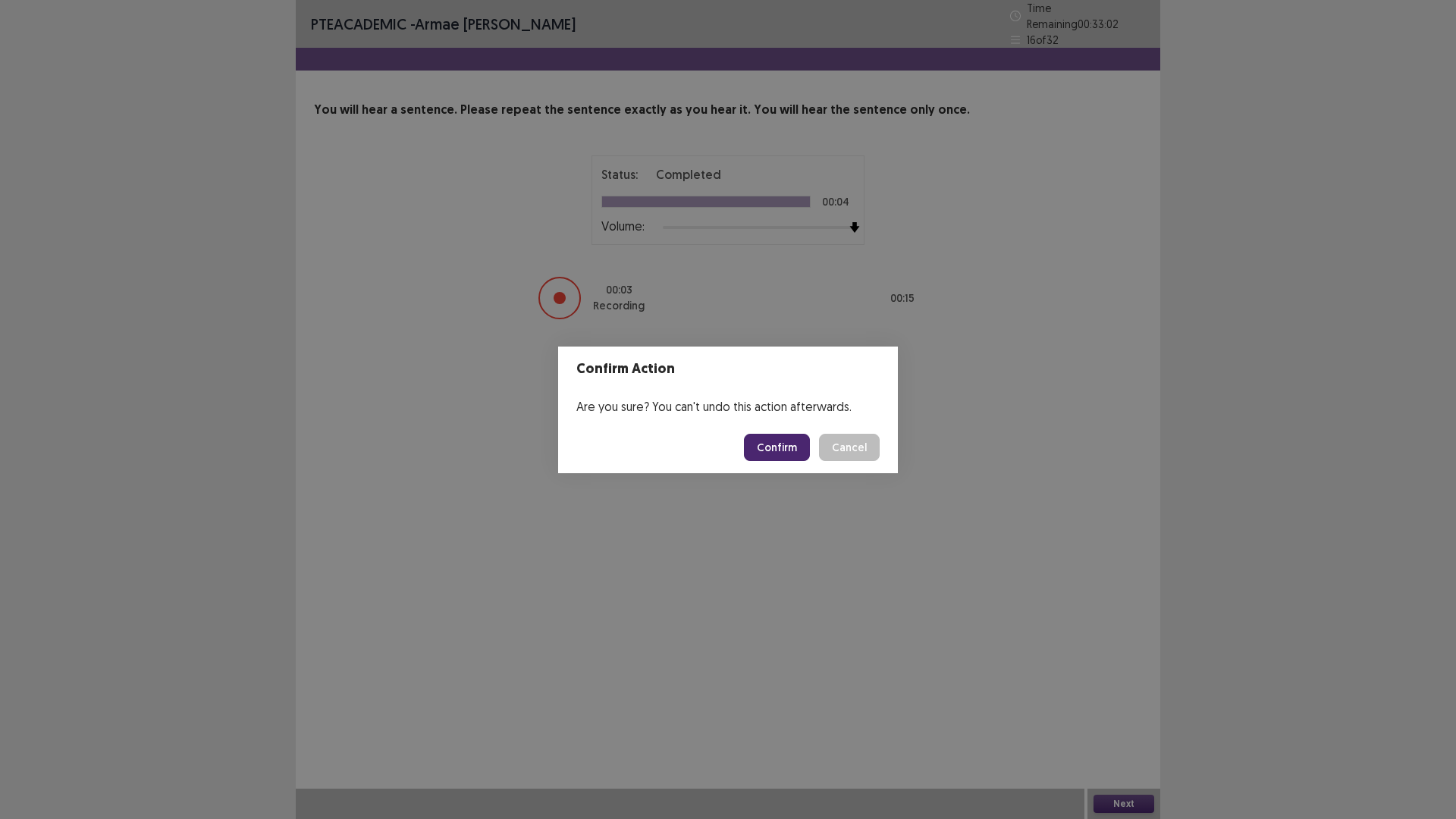
click at [794, 443] on button "Confirm" at bounding box center [777, 448] width 66 height 28
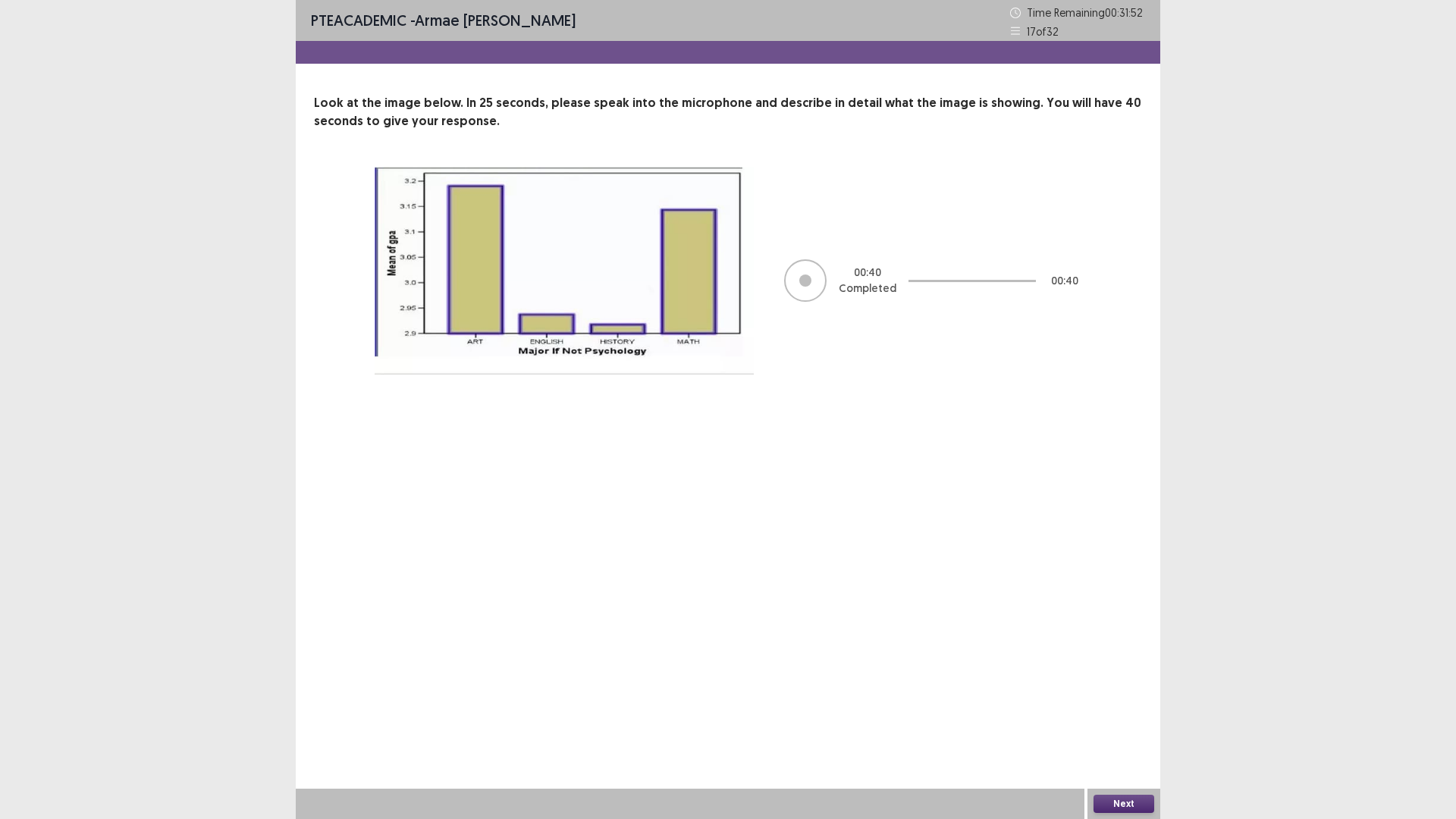
click at [1117, 716] on button "Next" at bounding box center [1124, 804] width 61 height 18
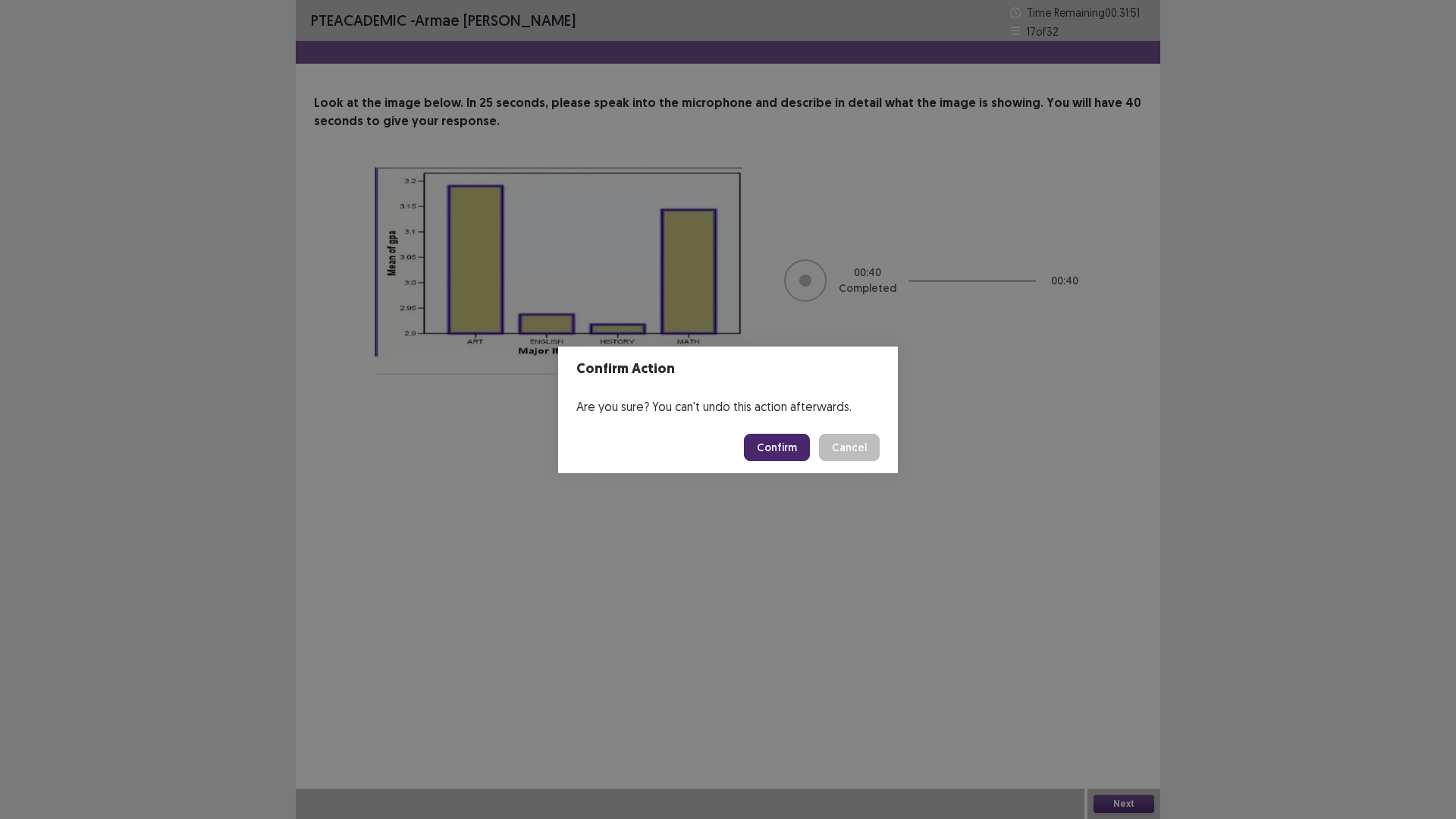
click at [787, 452] on button "Confirm" at bounding box center [777, 448] width 66 height 28
